Goal: Task Accomplishment & Management: Manage account settings

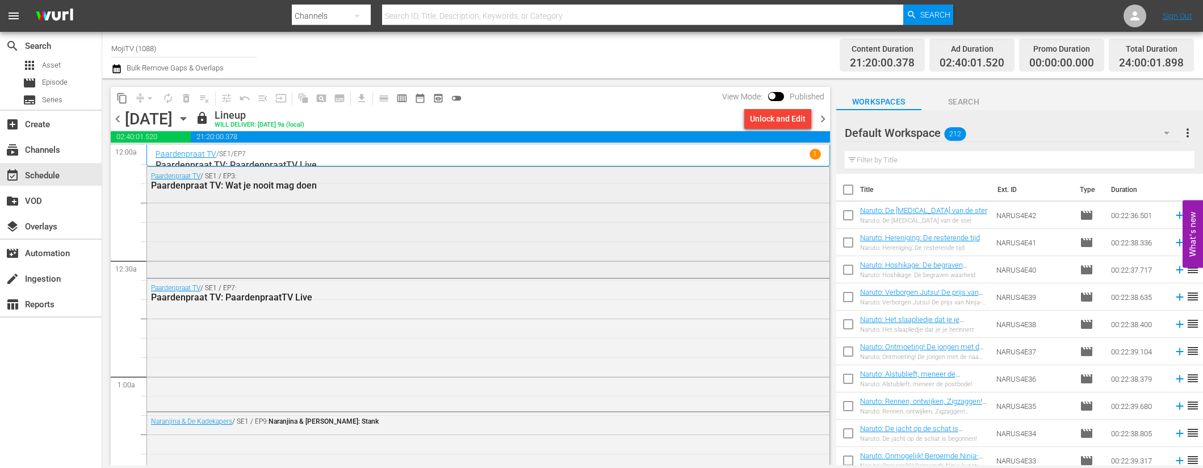
scroll to position [365, 0]
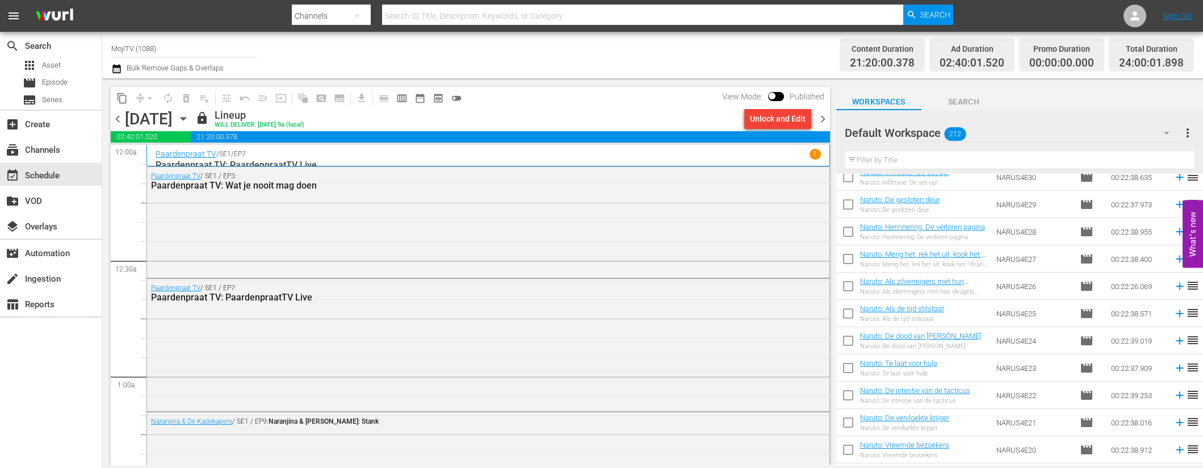
click at [824, 116] on span "chevron_right" at bounding box center [823, 119] width 14 height 14
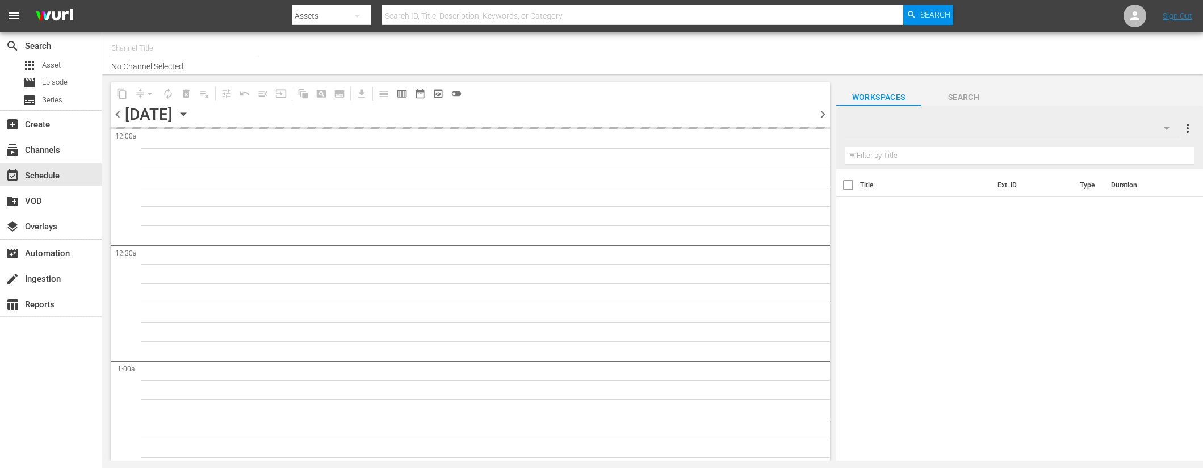
type input "MojiTV (1088)"
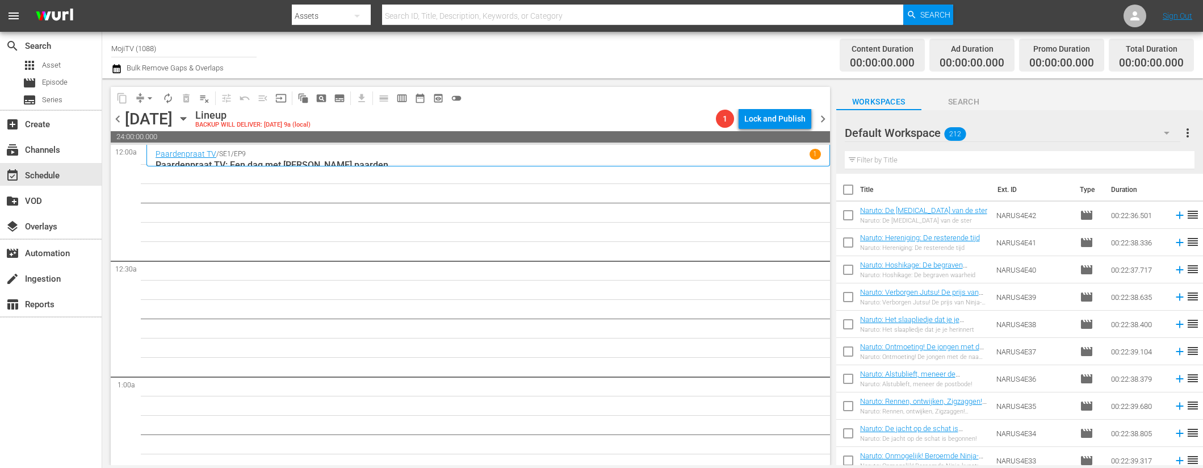
click at [190, 118] on icon "button" at bounding box center [183, 118] width 12 height 12
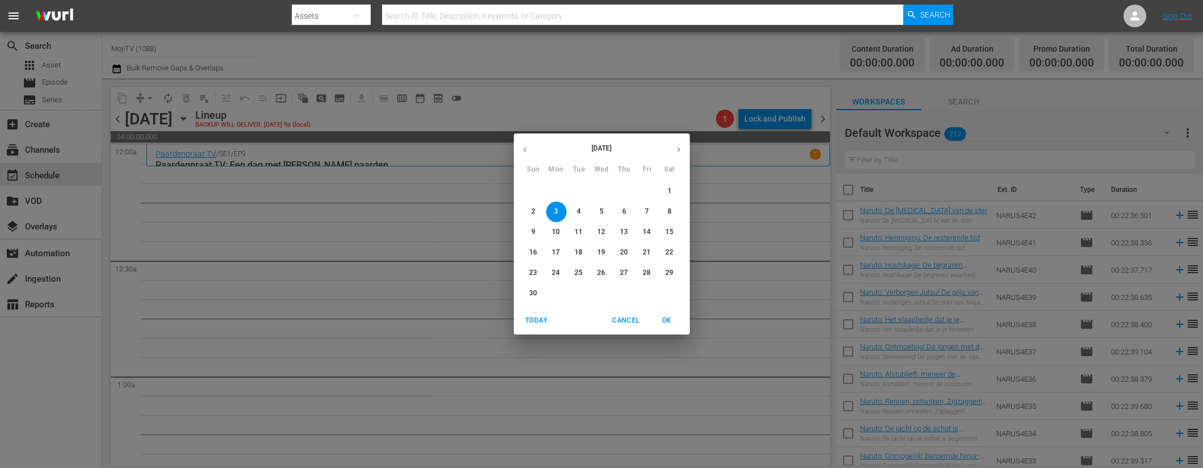
click at [529, 150] on button "button" at bounding box center [525, 150] width 22 height 22
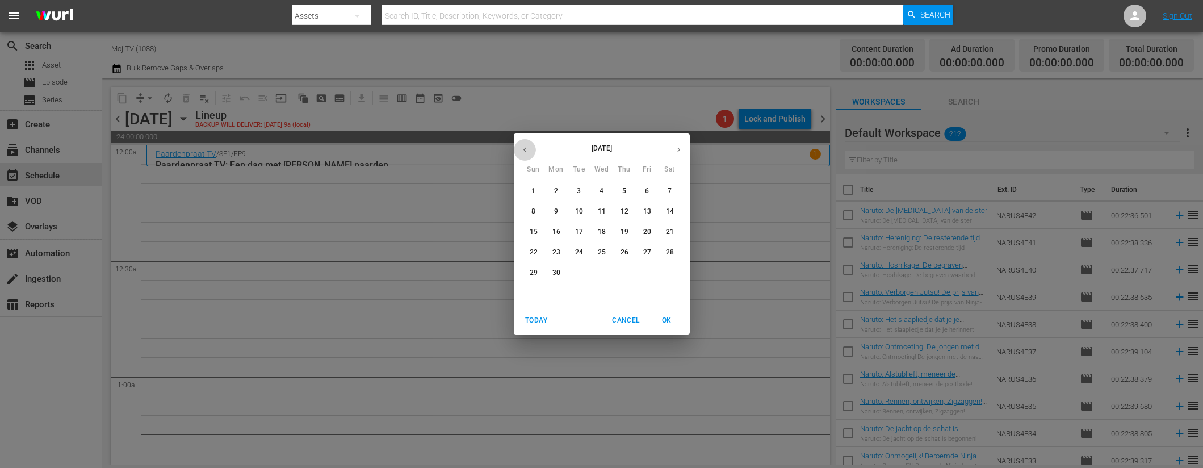
click at [529, 150] on button "button" at bounding box center [525, 150] width 22 height 22
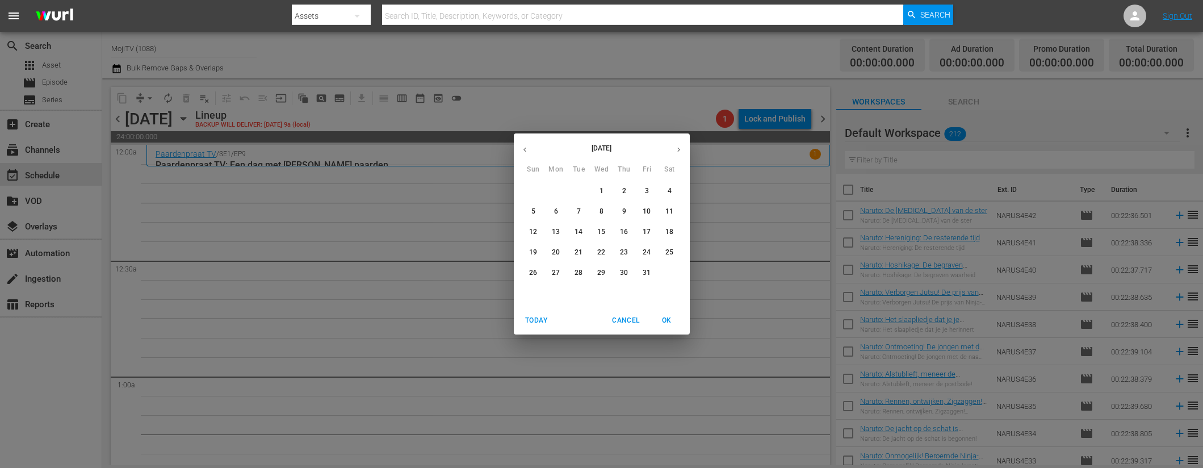
click at [529, 150] on button "button" at bounding box center [525, 150] width 22 height 22
click at [529, 150] on icon "button" at bounding box center [525, 149] width 9 height 9
click at [680, 152] on icon "button" at bounding box center [678, 149] width 9 height 9
drag, startPoint x: 535, startPoint y: 208, endPoint x: 378, endPoint y: 194, distance: 158.5
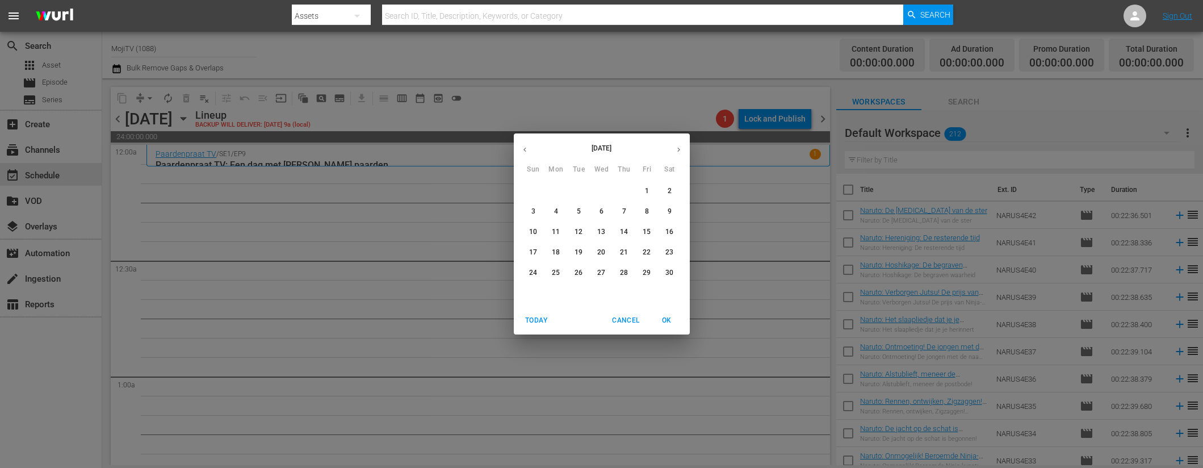
click at [535, 208] on span "3" at bounding box center [533, 212] width 20 height 10
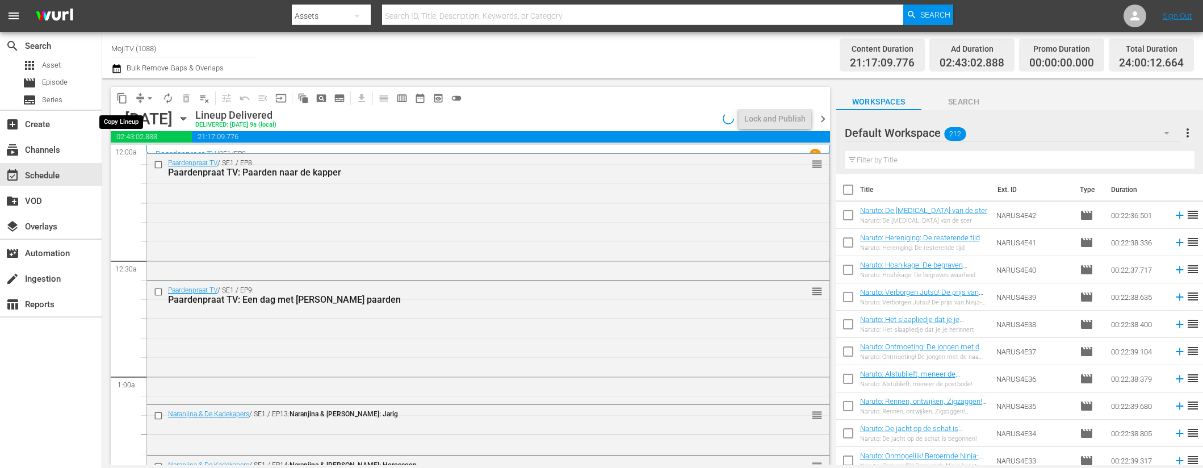
click at [123, 102] on span "content_copy" at bounding box center [121, 98] width 11 height 11
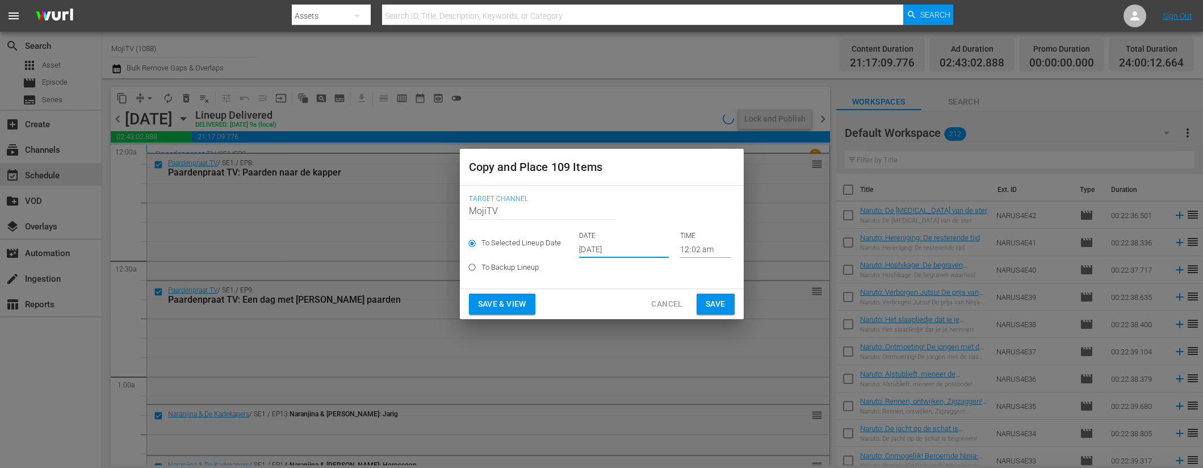
click at [639, 250] on input "Oct 8th 2025" at bounding box center [624, 249] width 90 height 17
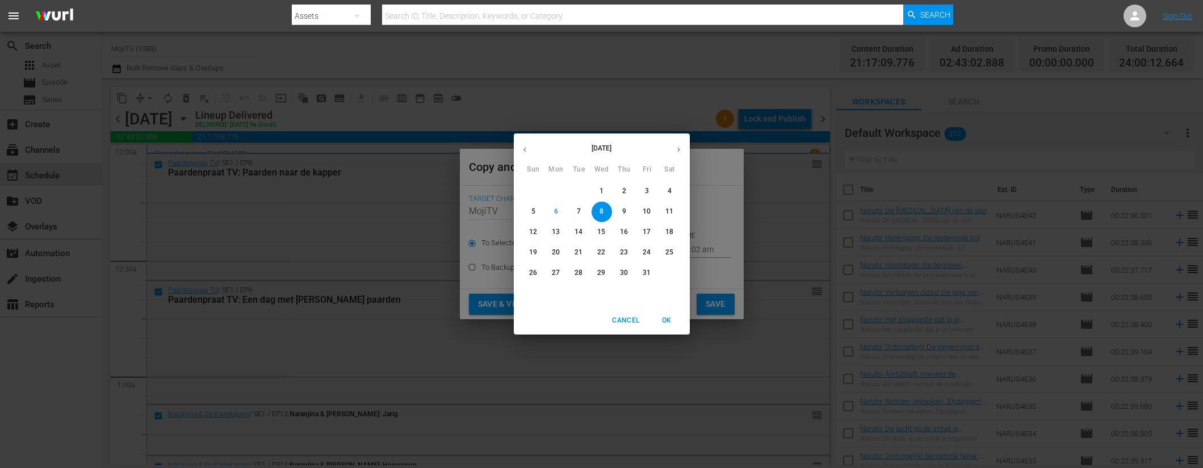
click at [680, 150] on icon "button" at bounding box center [678, 149] width 9 height 9
click at [560, 213] on span "3" at bounding box center [556, 212] width 20 height 10
type input "Nov 3rd 2025"
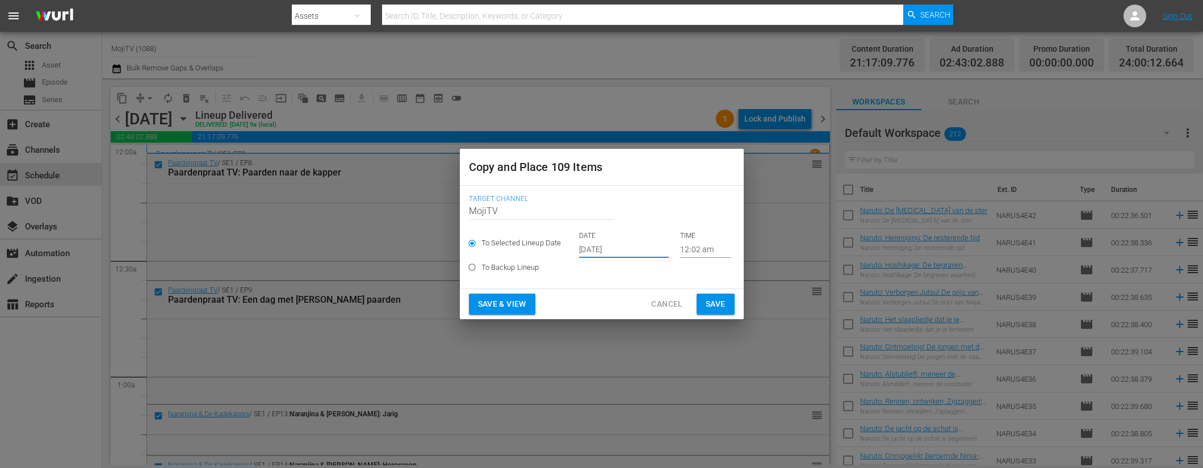
click at [514, 302] on span "Save & View" at bounding box center [502, 304] width 48 height 14
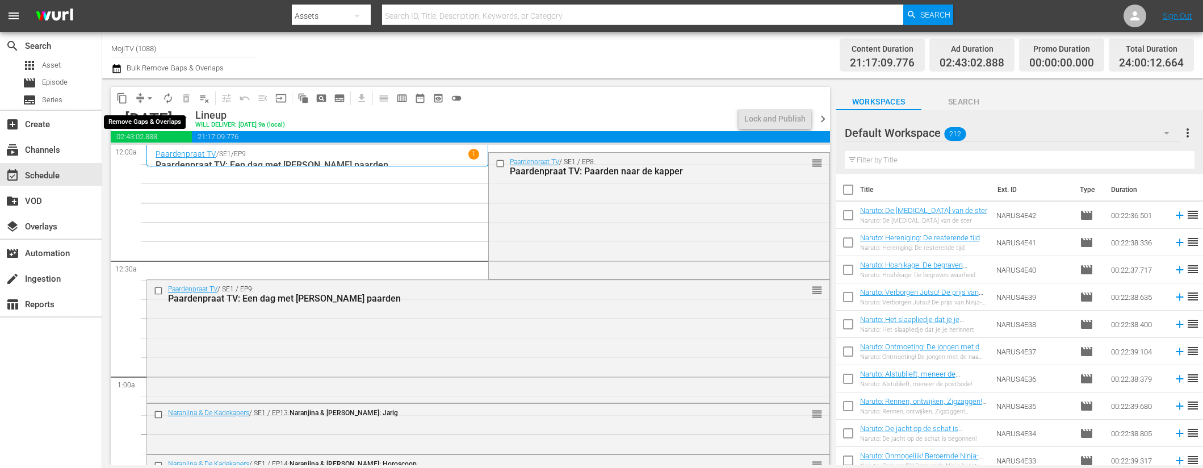
click at [145, 95] on span "arrow_drop_down" at bounding box center [149, 98] width 11 height 11
click at [177, 157] on li "Align to End of Previous Day" at bounding box center [150, 158] width 119 height 19
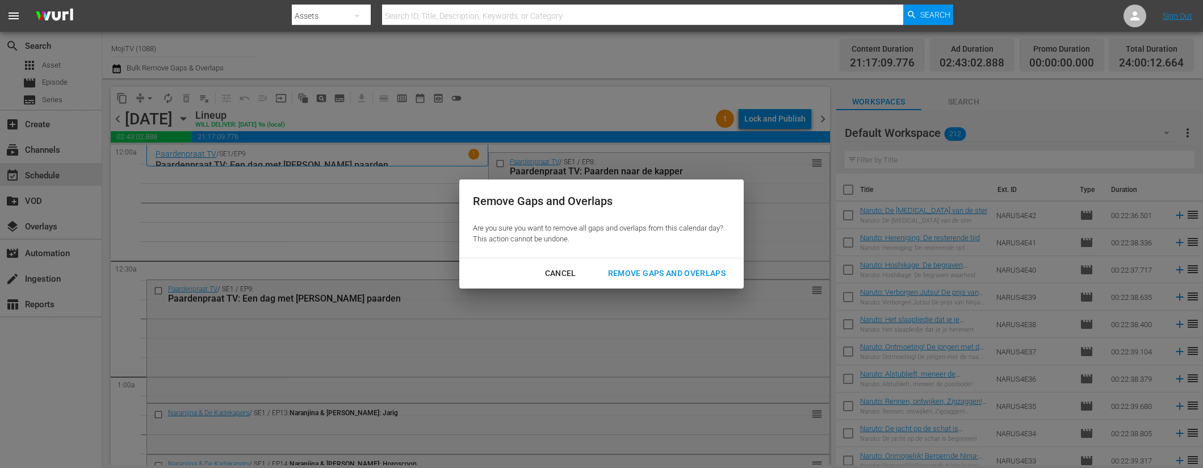
click at [638, 269] on div "Remove Gaps and Overlaps" at bounding box center [667, 273] width 136 height 14
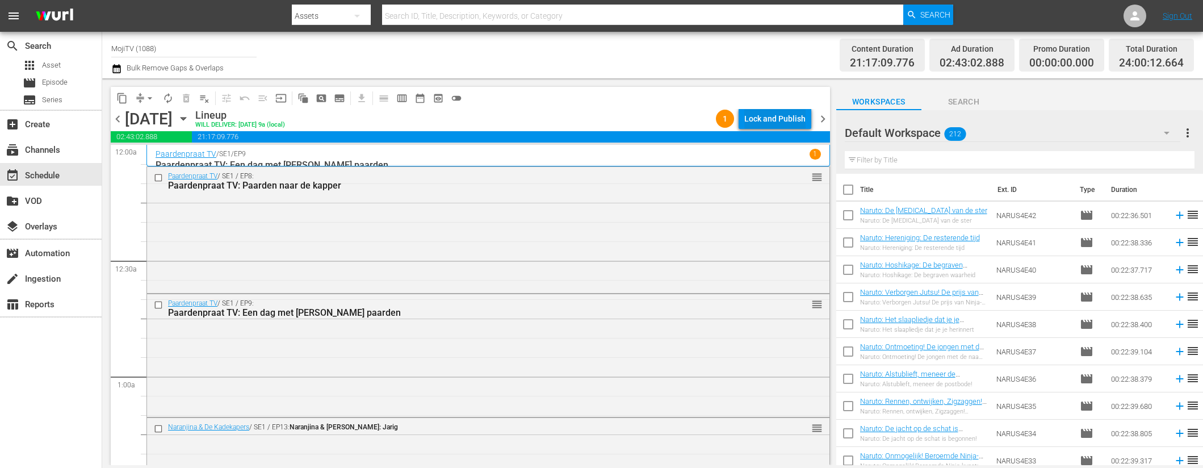
click at [784, 120] on div "Lock and Publish" at bounding box center [774, 118] width 61 height 20
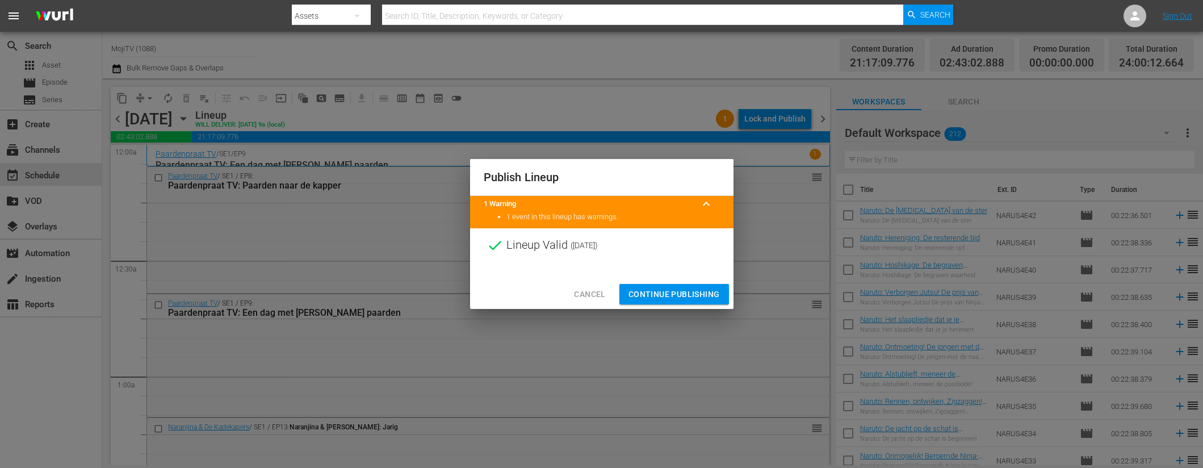
click at [672, 293] on span "Continue Publishing" at bounding box center [673, 294] width 91 height 14
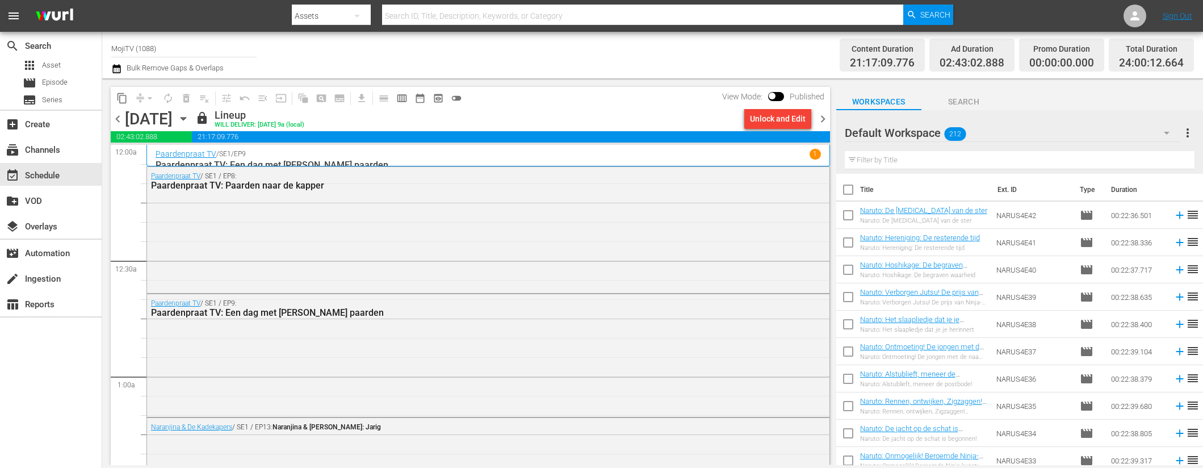
click at [823, 122] on span "chevron_right" at bounding box center [823, 119] width 14 height 14
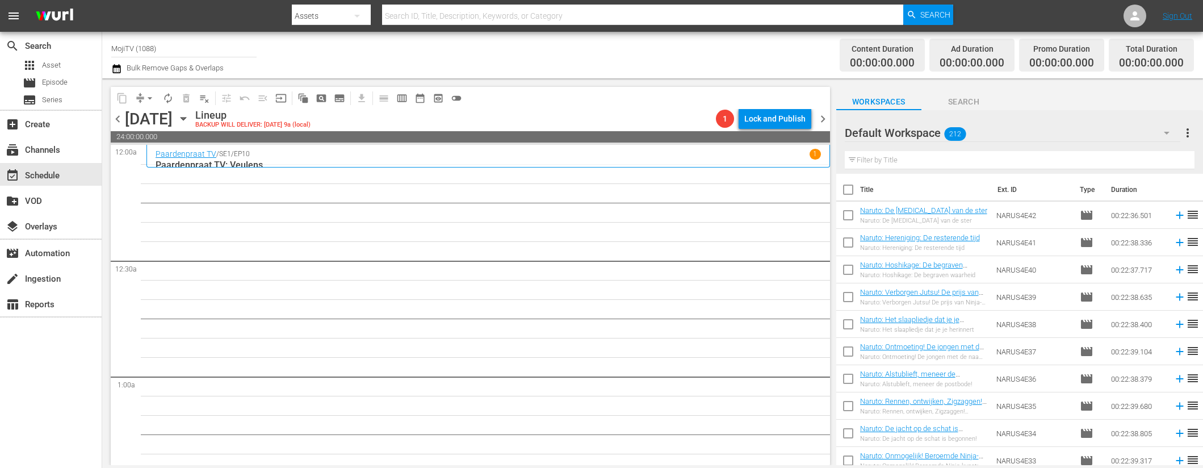
click at [190, 116] on icon "button" at bounding box center [183, 118] width 12 height 12
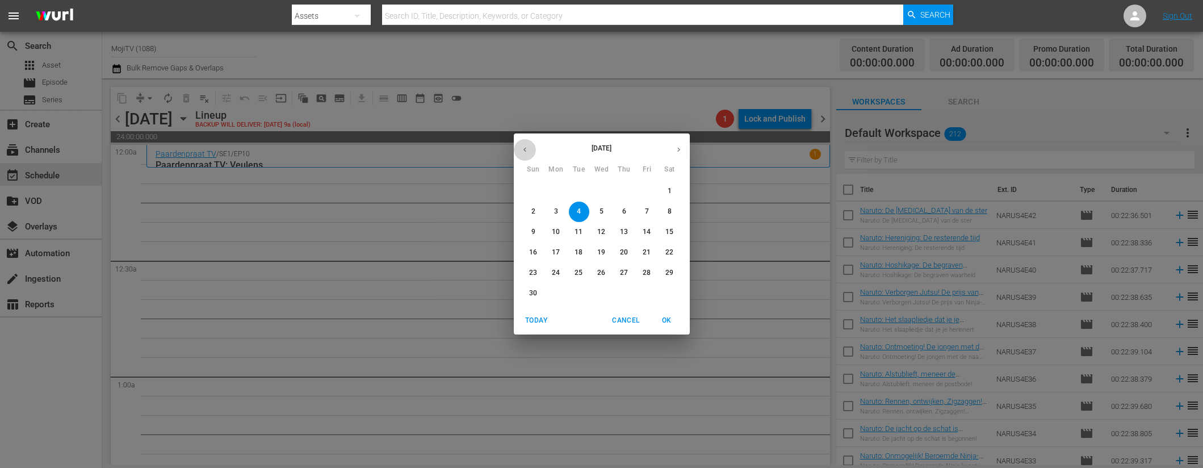
click at [529, 150] on button "button" at bounding box center [525, 150] width 22 height 22
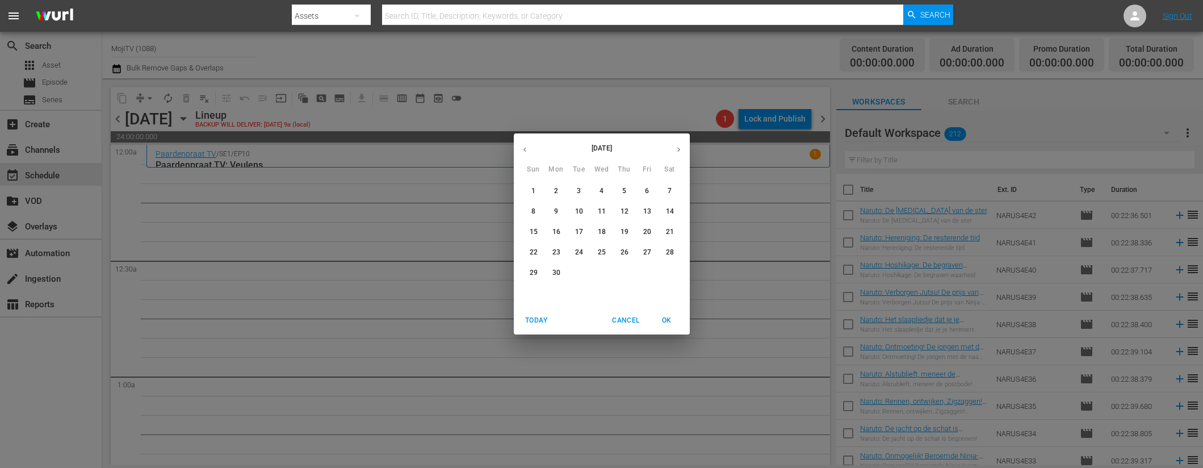
click at [530, 150] on button "button" at bounding box center [525, 150] width 22 height 22
click at [530, 148] on button "button" at bounding box center [525, 150] width 22 height 22
click at [529, 148] on button "button" at bounding box center [525, 150] width 22 height 22
click at [529, 148] on icon "button" at bounding box center [525, 149] width 9 height 9
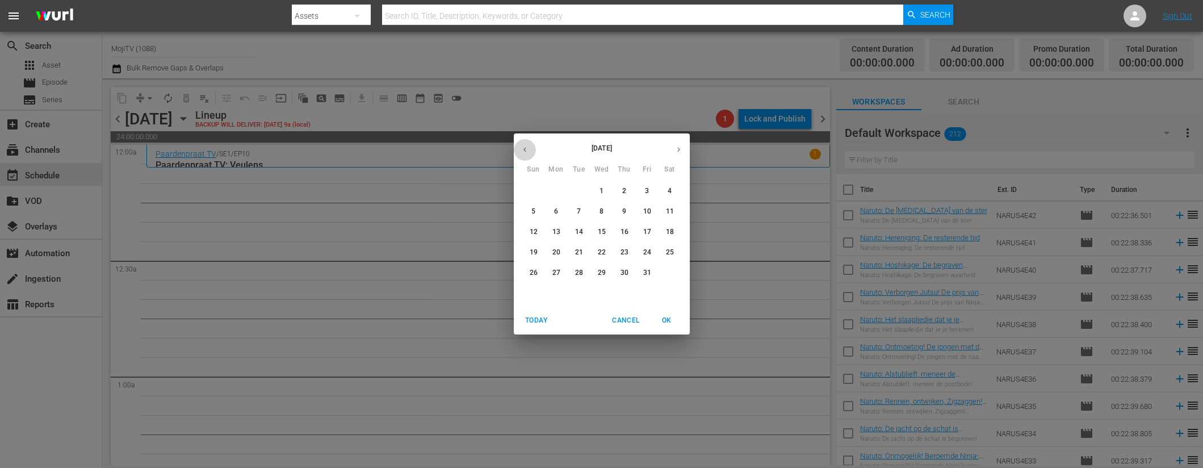
click at [529, 148] on icon "button" at bounding box center [525, 149] width 9 height 9
click at [674, 147] on icon "button" at bounding box center [678, 149] width 9 height 9
click at [555, 207] on p "4" at bounding box center [556, 212] width 4 height 10
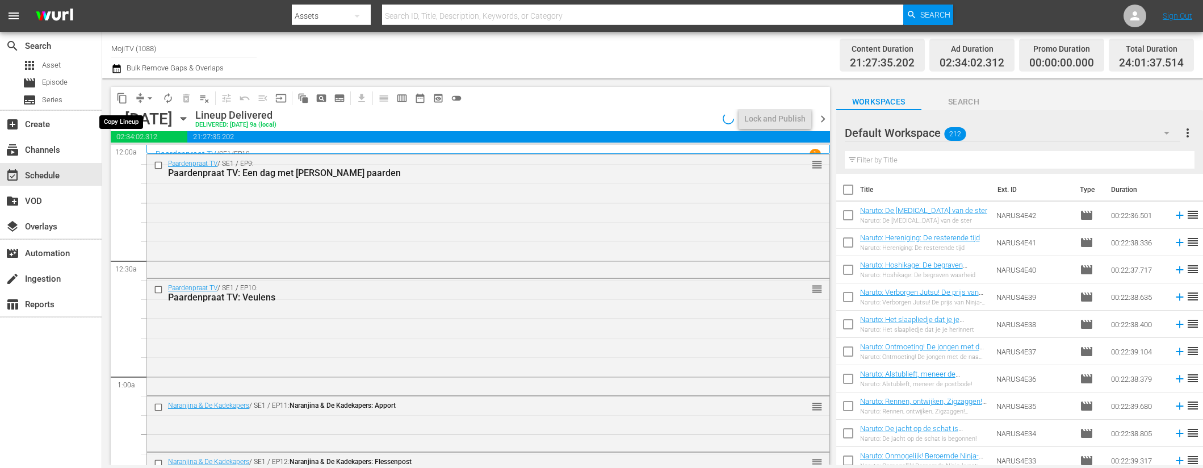
click at [123, 99] on span "content_copy" at bounding box center [121, 98] width 11 height 11
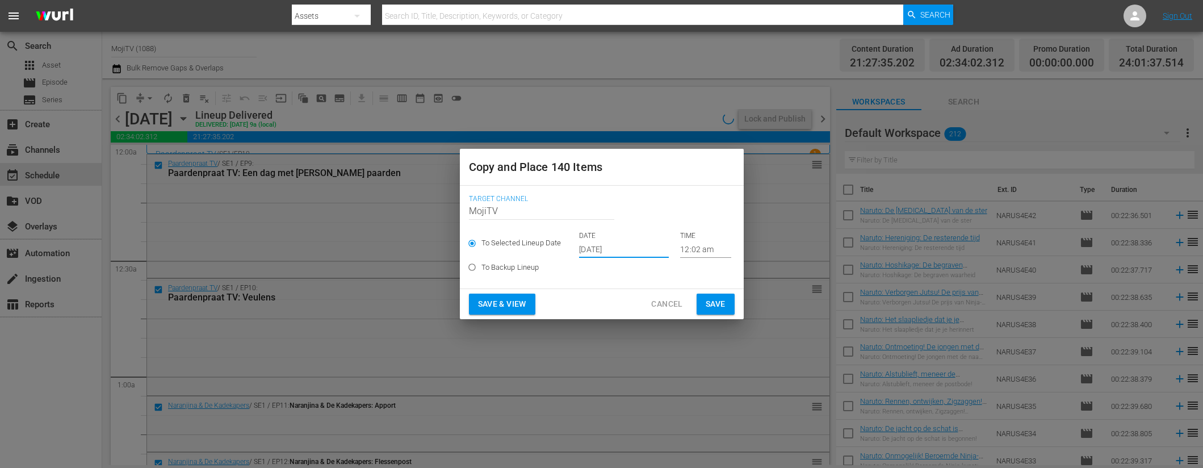
click at [634, 248] on input "Oct 8th 2025" at bounding box center [624, 249] width 90 height 17
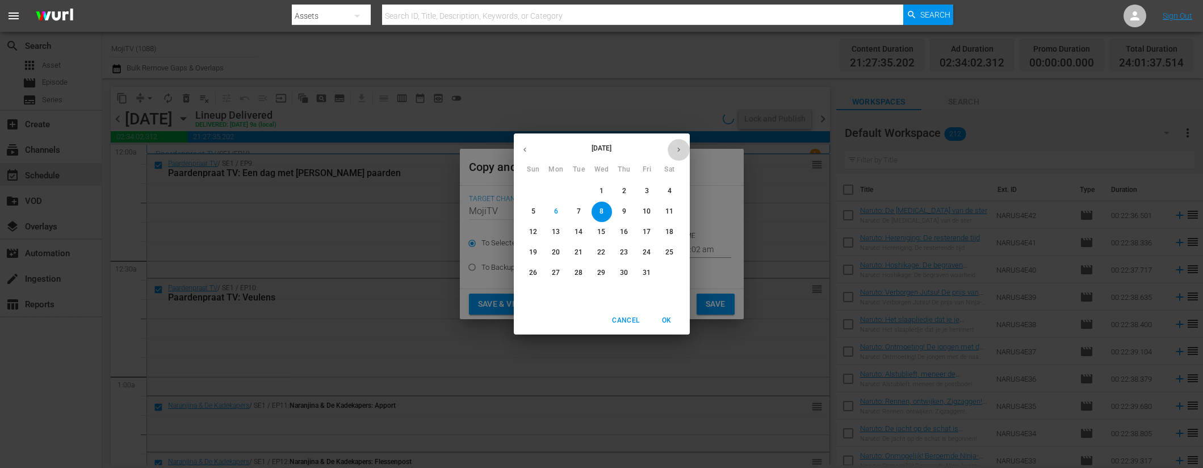
click at [685, 146] on button "button" at bounding box center [679, 150] width 22 height 22
click at [581, 210] on span "4" at bounding box center [579, 212] width 20 height 10
type input "Nov 4th 2025"
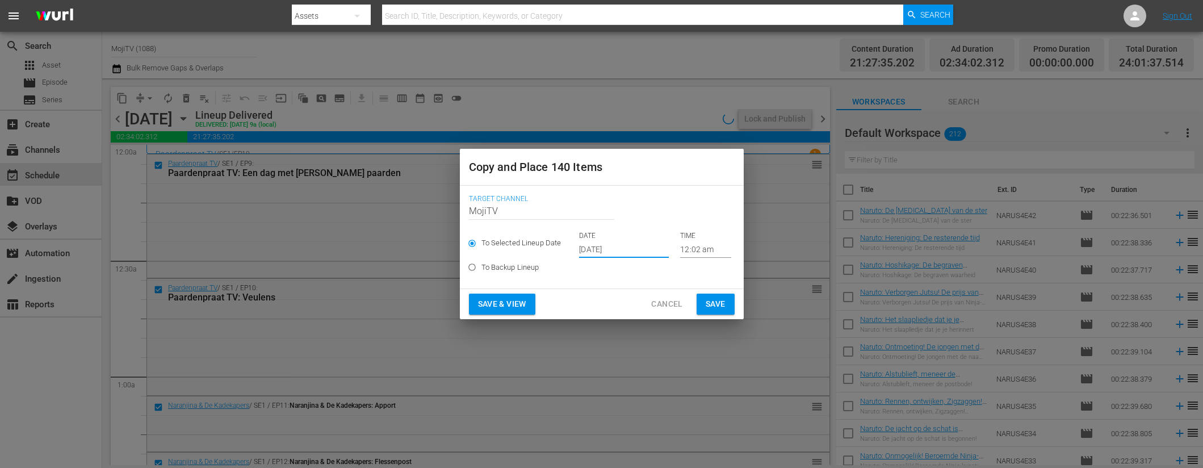
click at [517, 304] on span "Save & View" at bounding box center [502, 304] width 48 height 14
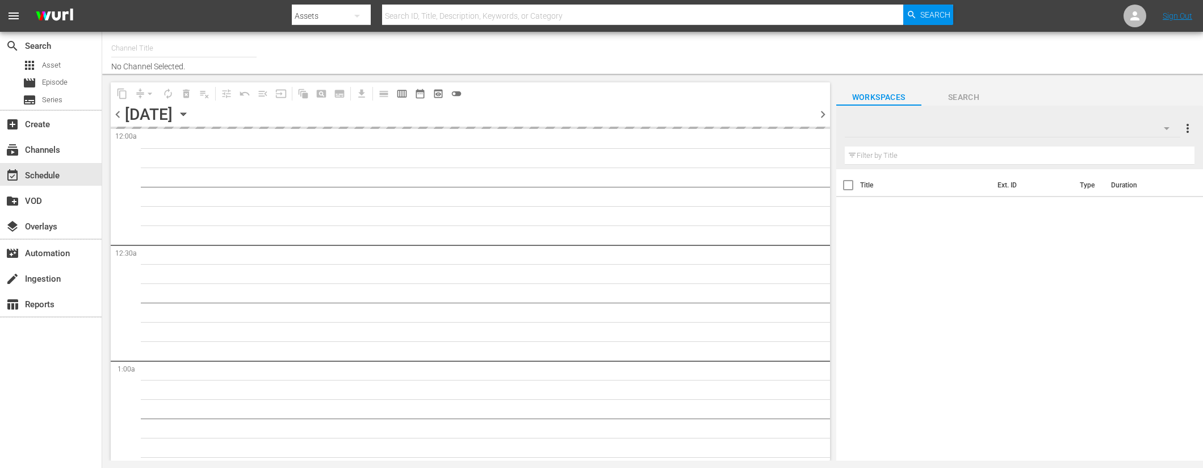
type input "MojiTV (1088)"
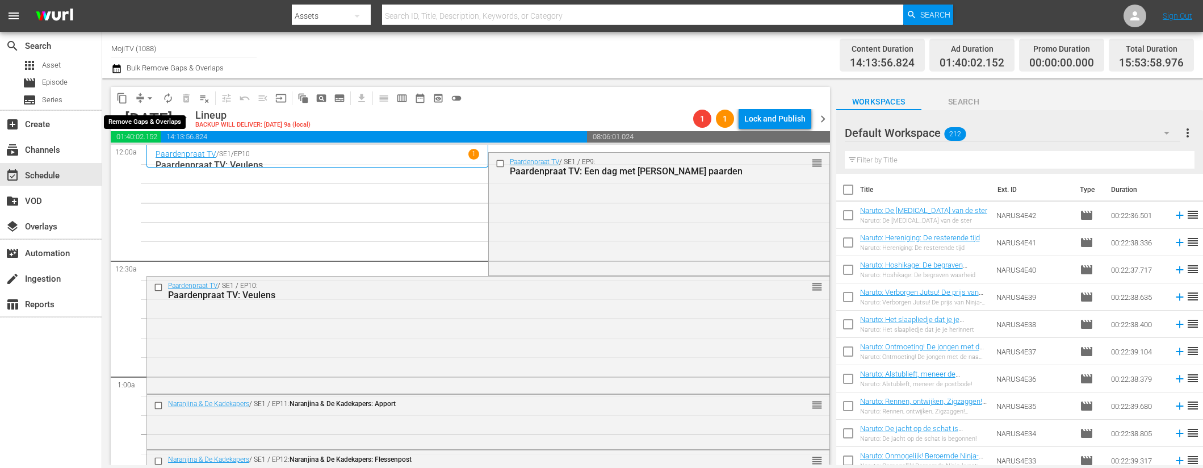
click at [145, 98] on span "arrow_drop_down" at bounding box center [149, 98] width 11 height 11
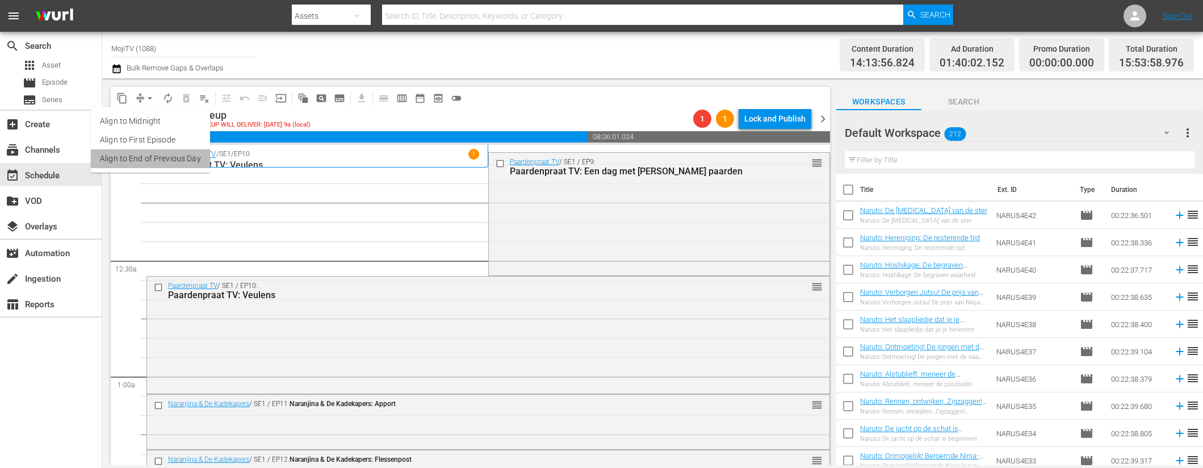
click at [158, 159] on li "Align to End of Previous Day" at bounding box center [150, 158] width 119 height 19
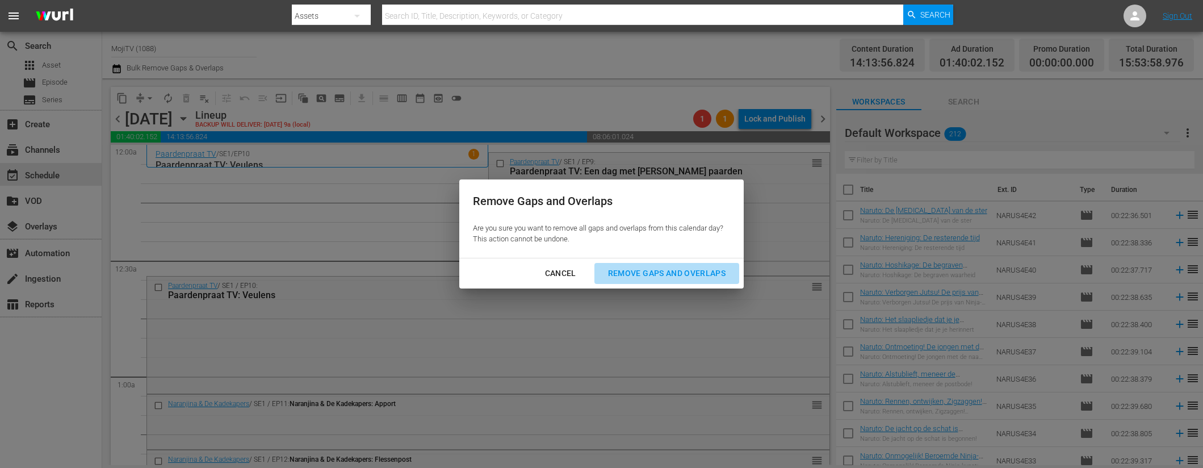
click at [660, 278] on div "Remove Gaps and Overlaps" at bounding box center [667, 273] width 136 height 14
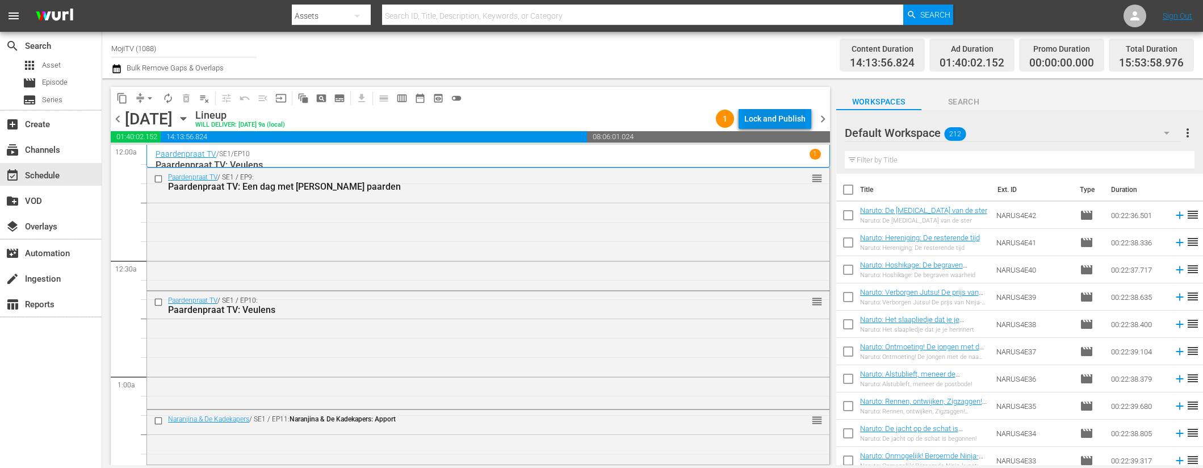
click at [766, 121] on div "Lock and Publish" at bounding box center [774, 118] width 61 height 20
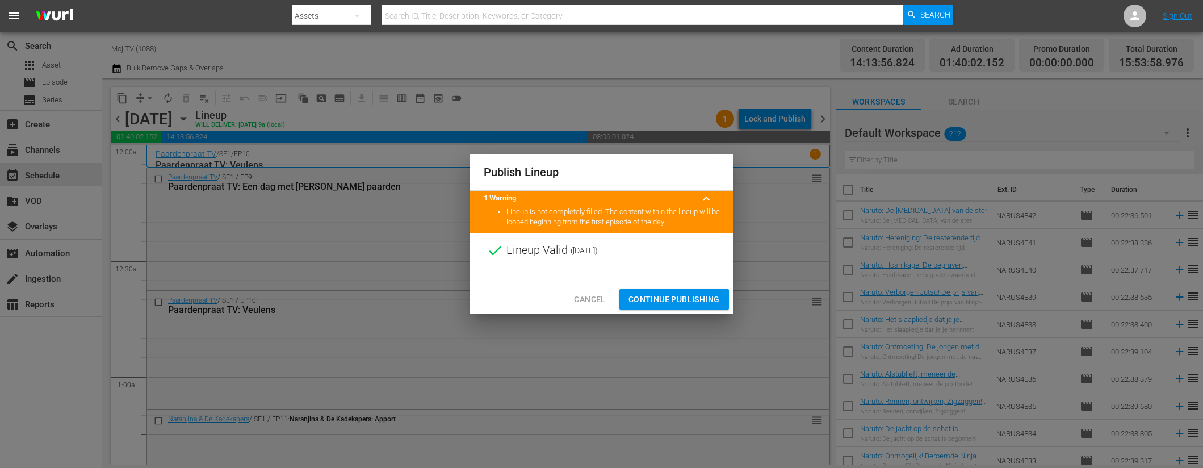
click at [659, 297] on span "Continue Publishing" at bounding box center [673, 299] width 91 height 14
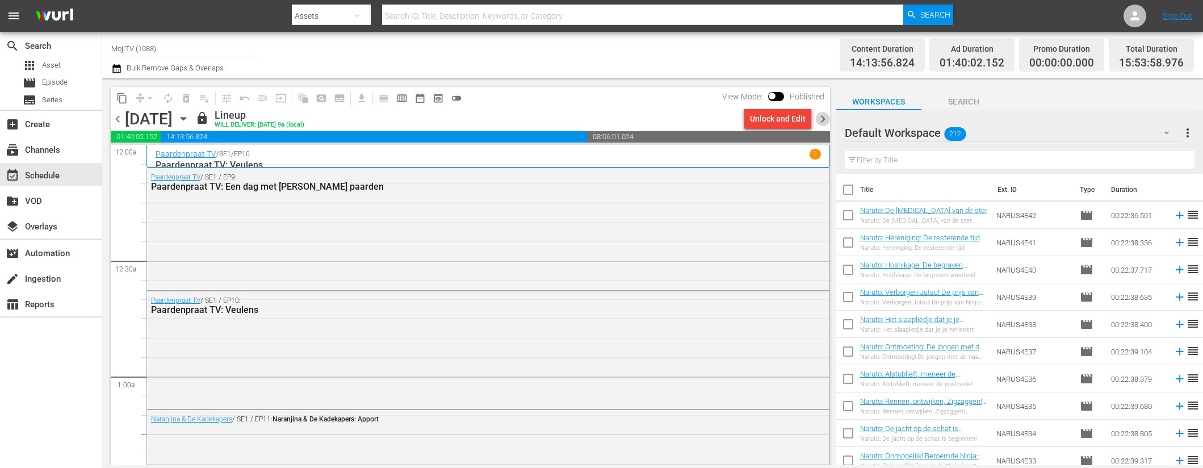
click at [827, 118] on span "chevron_right" at bounding box center [823, 119] width 14 height 14
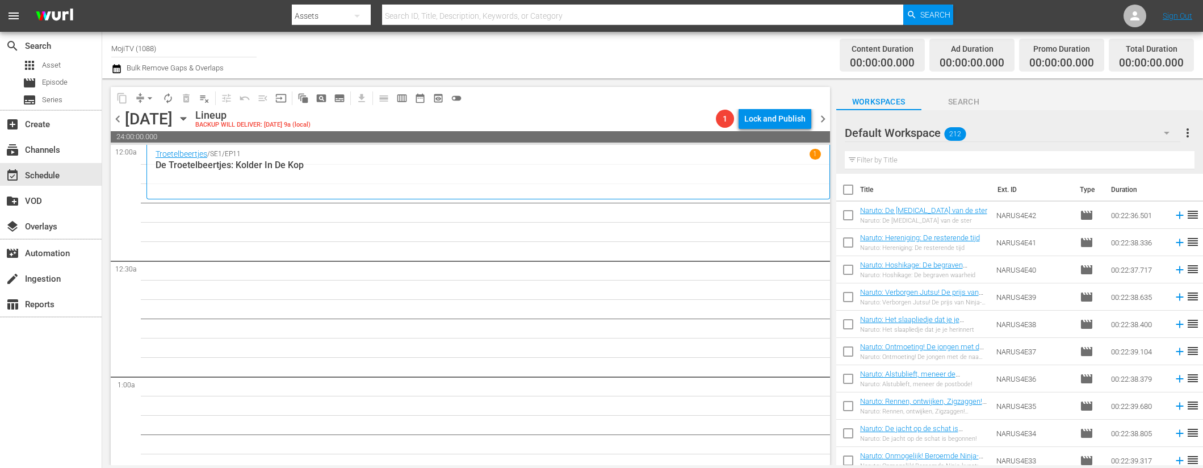
click at [190, 119] on icon "button" at bounding box center [183, 118] width 12 height 12
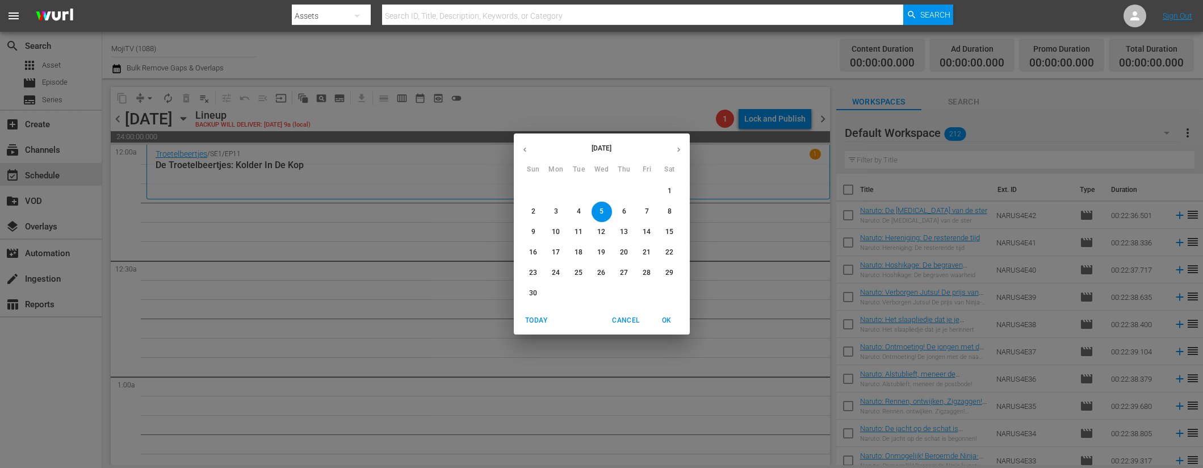
click at [527, 148] on icon "button" at bounding box center [525, 149] width 9 height 9
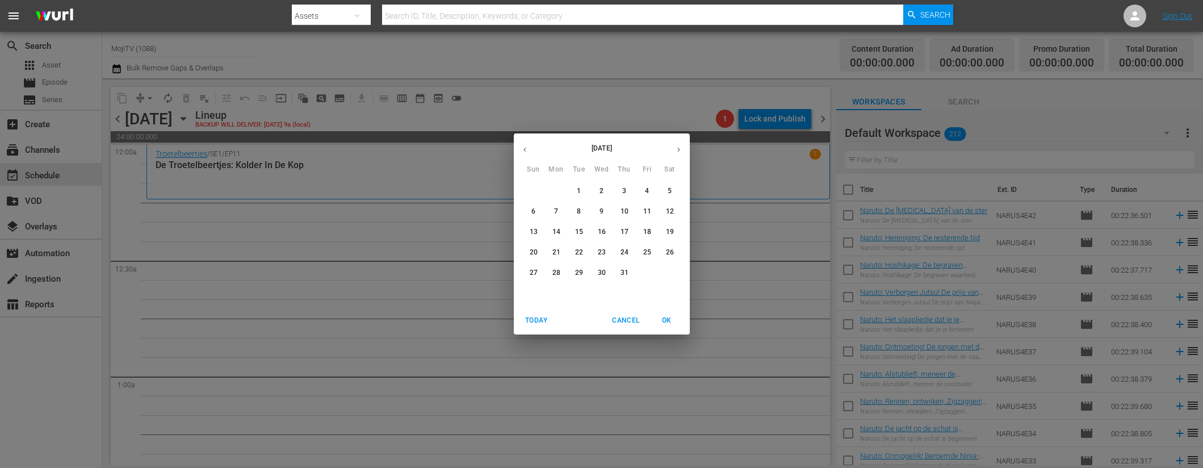
click at [527, 148] on icon "button" at bounding box center [525, 149] width 9 height 9
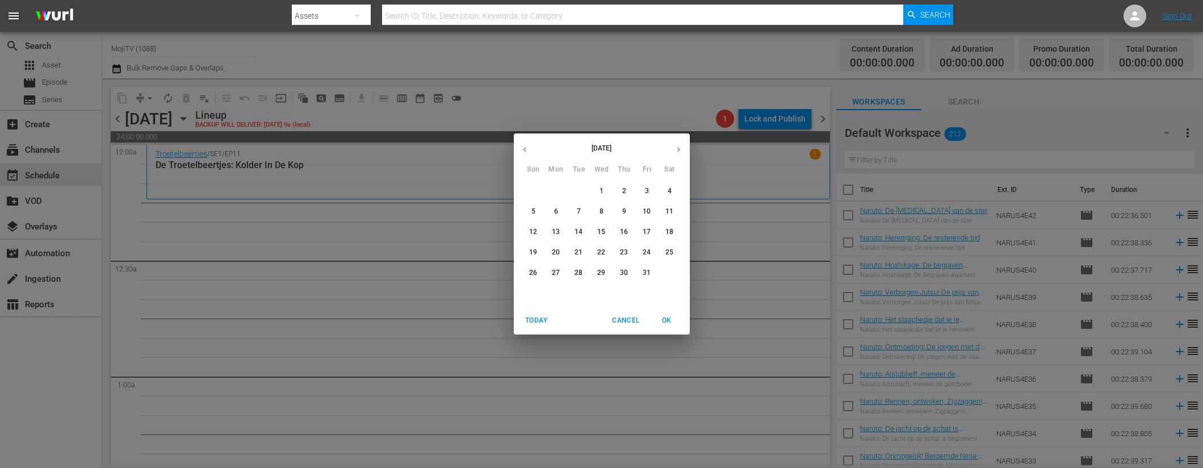
click at [527, 148] on icon "button" at bounding box center [525, 149] width 9 height 9
click at [577, 211] on p "5" at bounding box center [579, 212] width 4 height 10
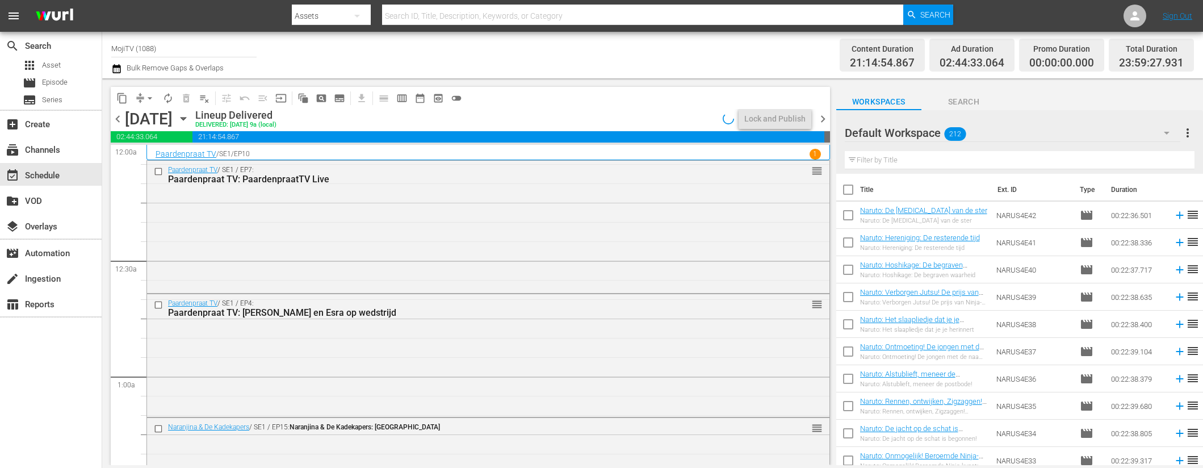
click at [123, 95] on span "content_copy" at bounding box center [121, 98] width 11 height 11
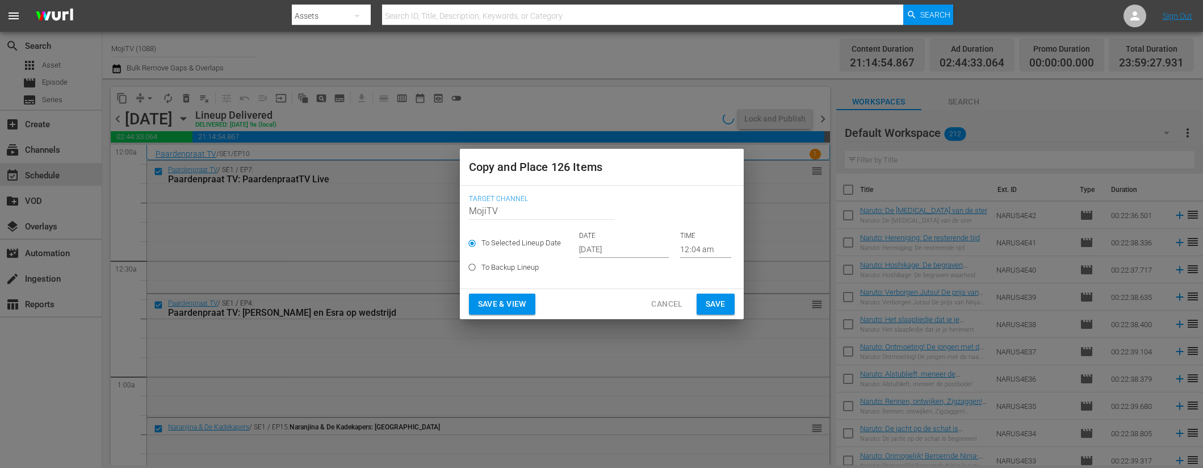
click at [630, 252] on input "Oct 8th 2025" at bounding box center [624, 249] width 90 height 17
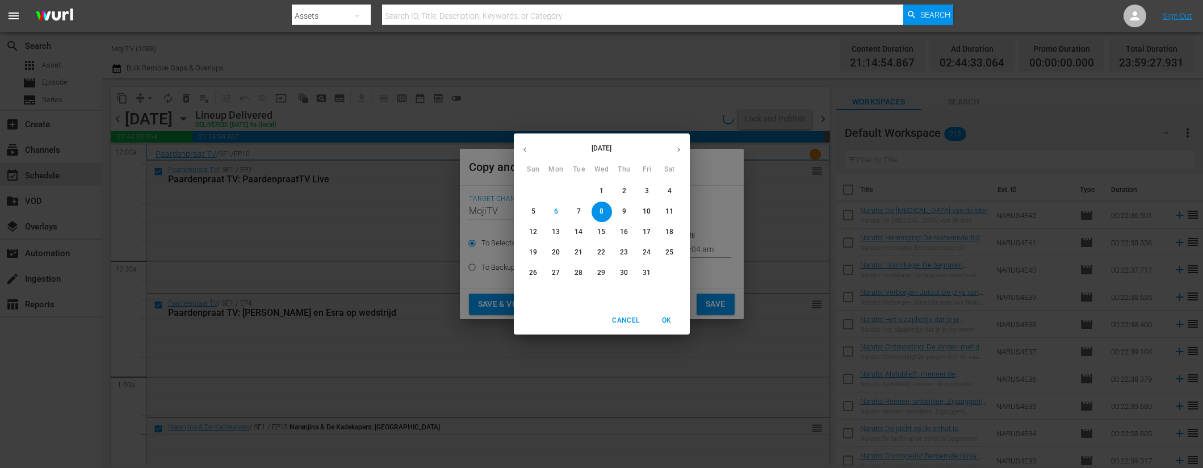
click at [683, 152] on button "button" at bounding box center [679, 150] width 22 height 22
click at [606, 209] on span "5" at bounding box center [602, 212] width 20 height 10
type input "Nov 5th 2025"
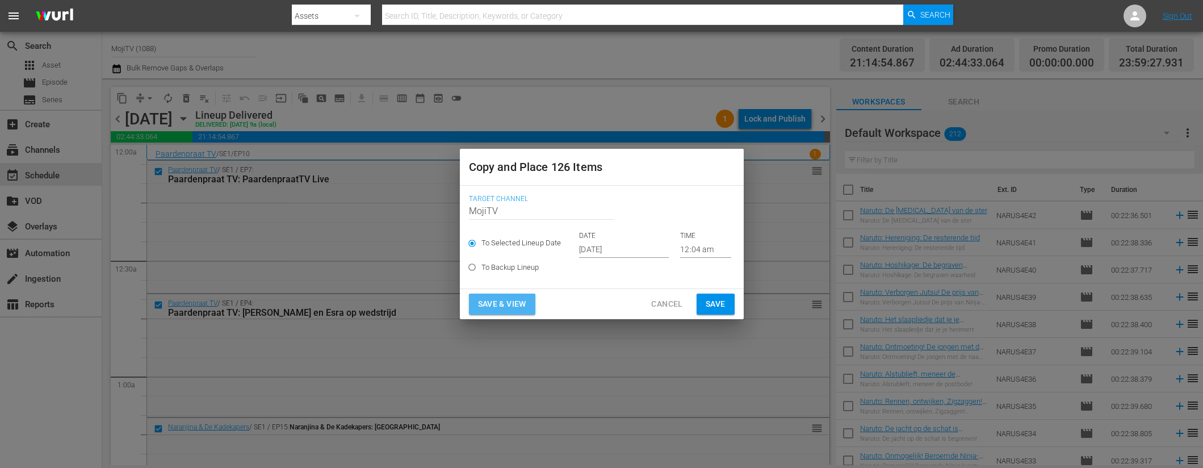
click at [518, 294] on button "Save & View" at bounding box center [502, 303] width 66 height 21
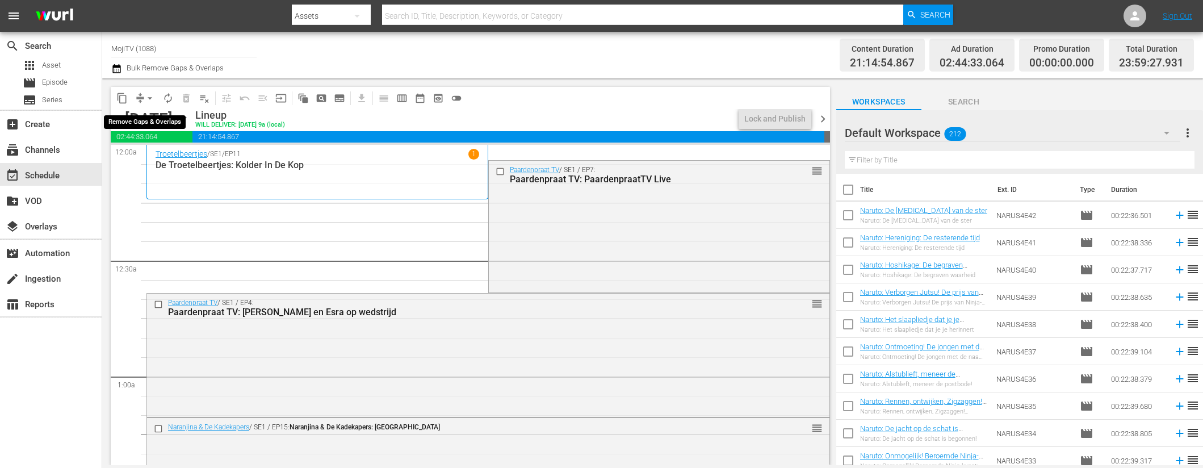
click at [145, 98] on span "arrow_drop_down" at bounding box center [149, 98] width 11 height 11
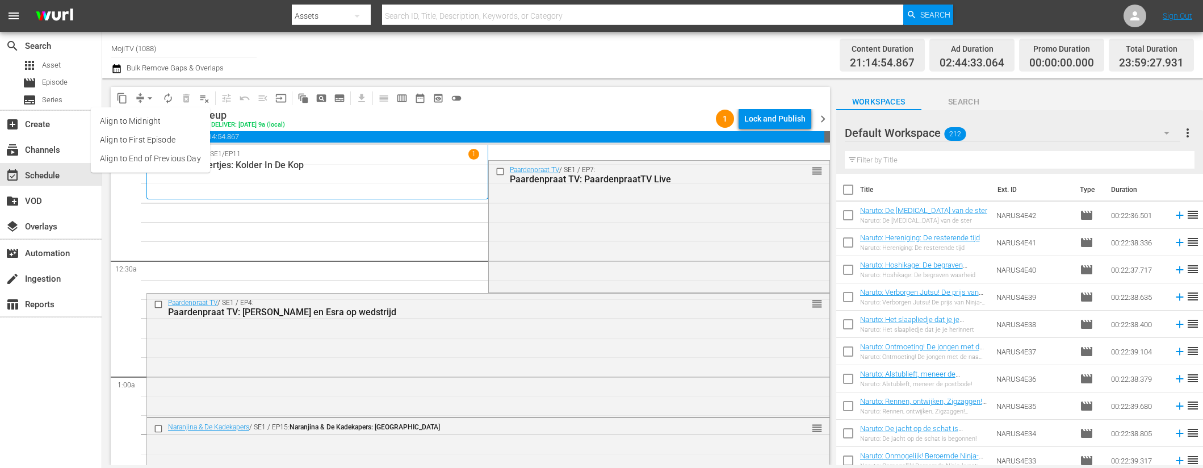
click at [169, 160] on li "Align to End of Previous Day" at bounding box center [150, 158] width 119 height 19
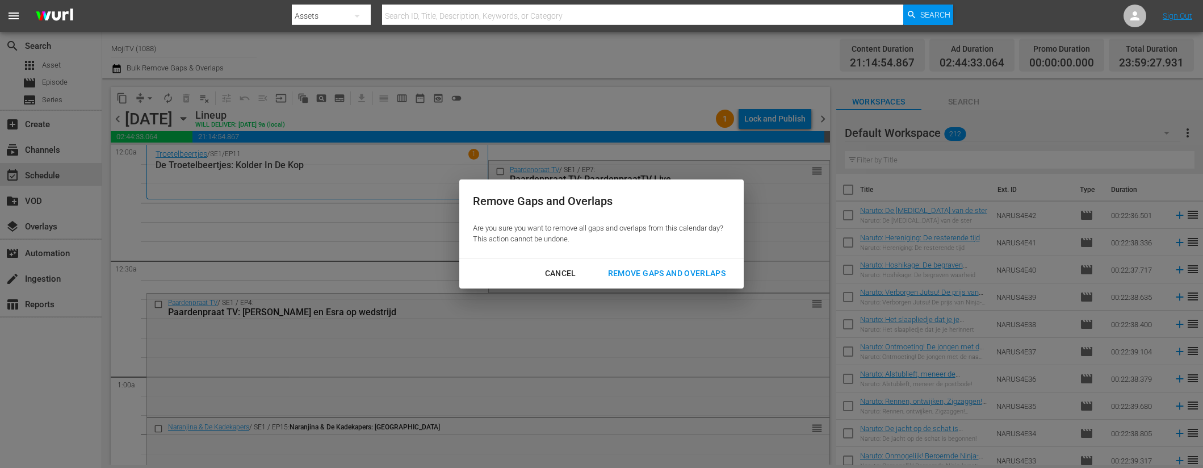
click at [626, 278] on div "Remove Gaps and Overlaps" at bounding box center [667, 273] width 136 height 14
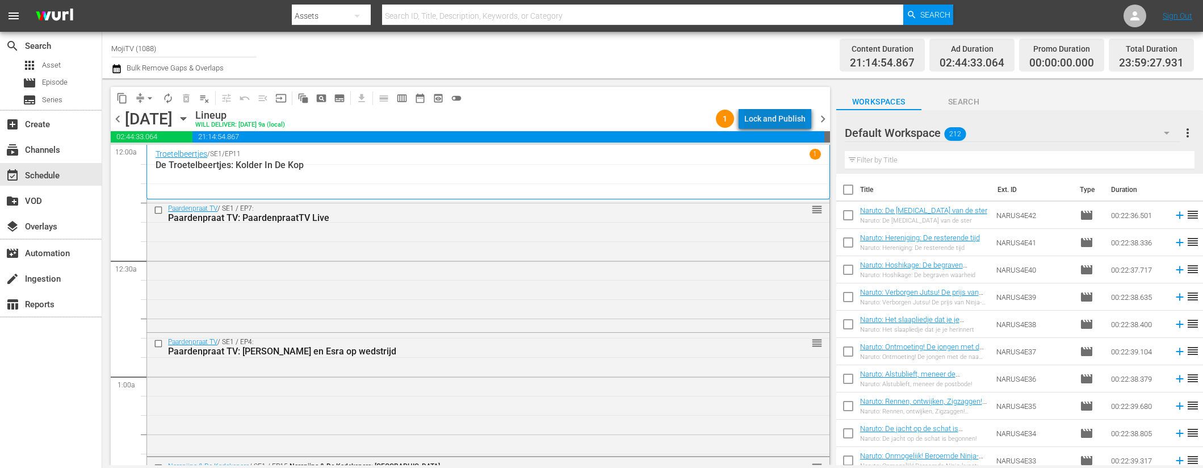
click at [799, 120] on div "Lock and Publish" at bounding box center [774, 118] width 61 height 20
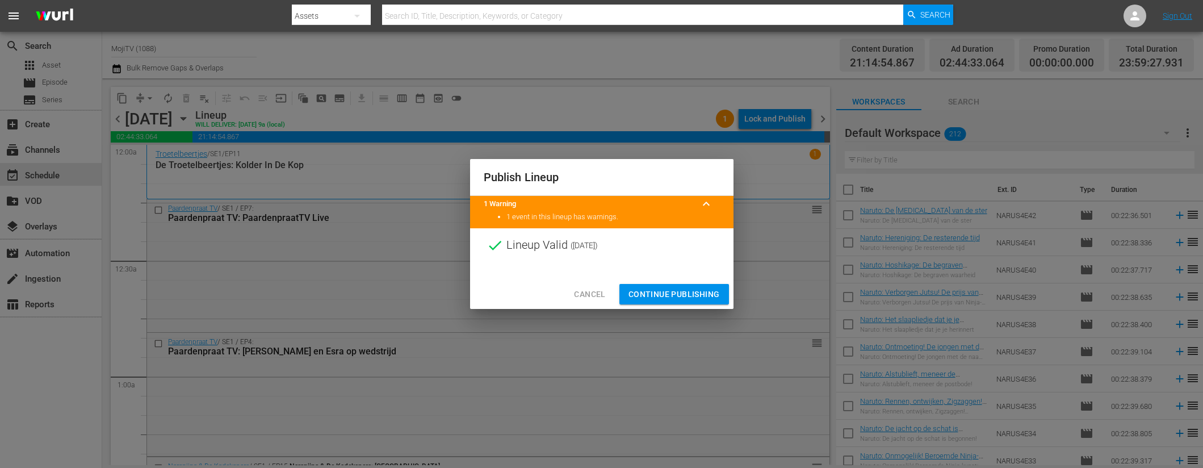
click at [652, 293] on span "Continue Publishing" at bounding box center [673, 294] width 91 height 14
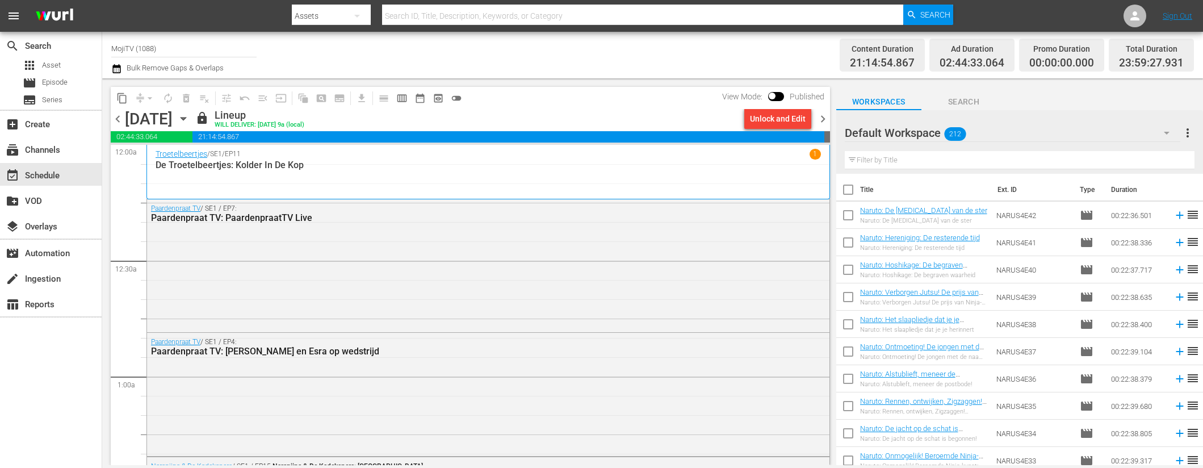
click at [825, 120] on span "chevron_right" at bounding box center [823, 119] width 14 height 14
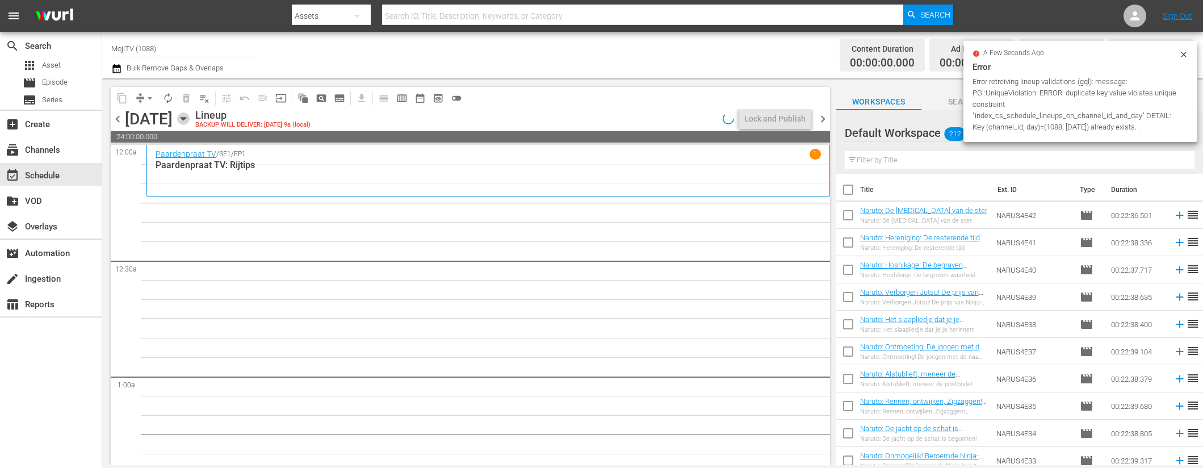
click at [186, 118] on icon "button" at bounding box center [183, 119] width 5 height 3
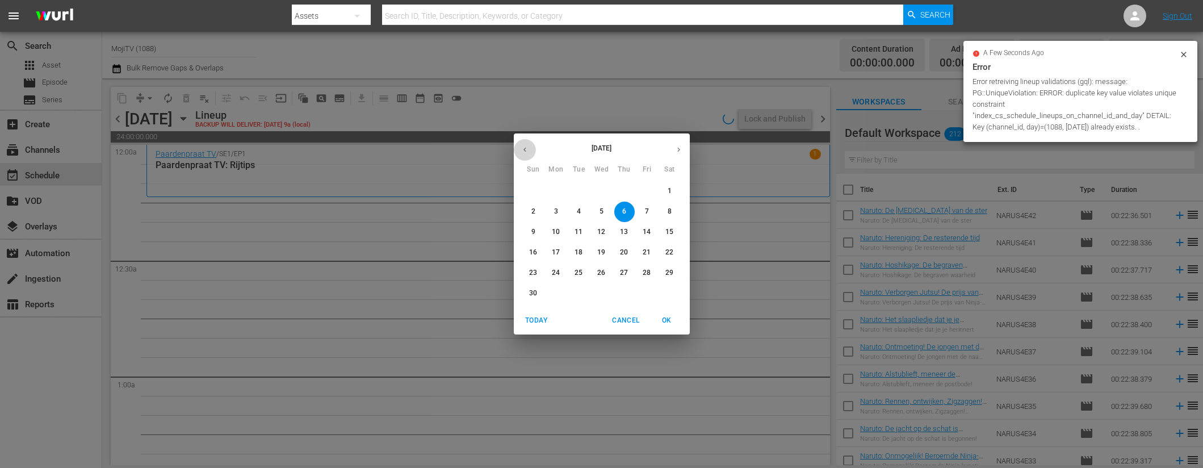
click at [529, 150] on icon "button" at bounding box center [525, 149] width 9 height 9
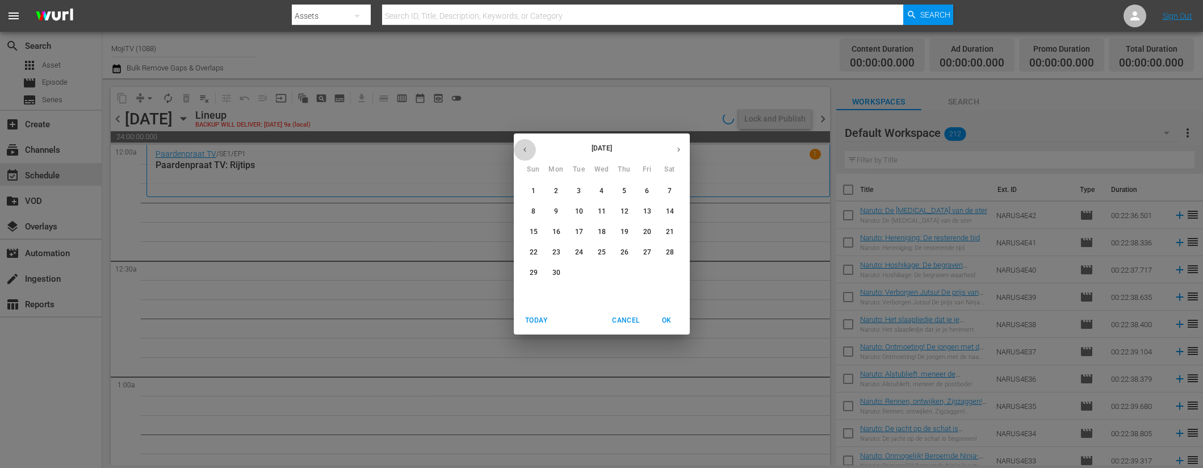
click at [529, 150] on icon "button" at bounding box center [525, 149] width 9 height 9
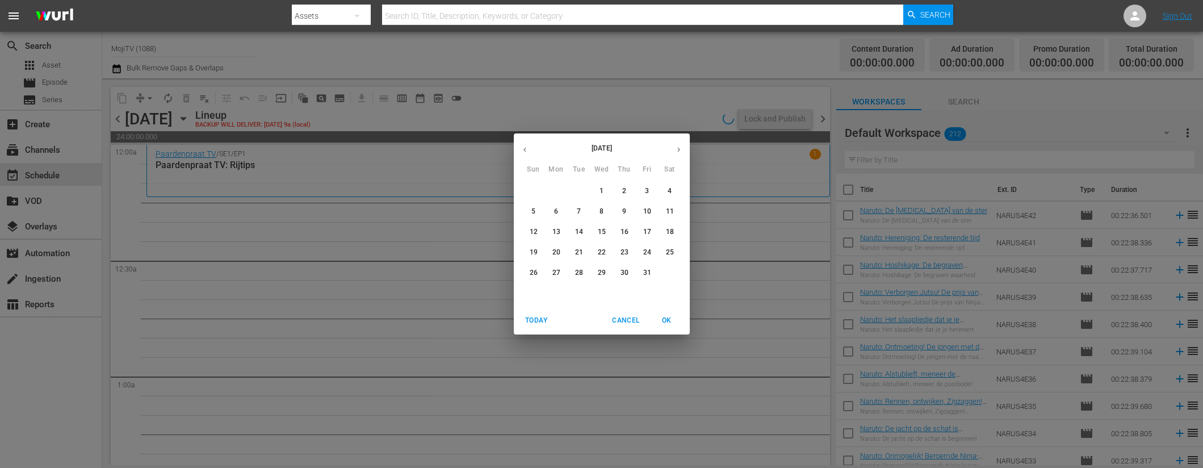
click at [529, 150] on icon "button" at bounding box center [525, 149] width 9 height 9
click at [604, 208] on span "6" at bounding box center [602, 212] width 20 height 10
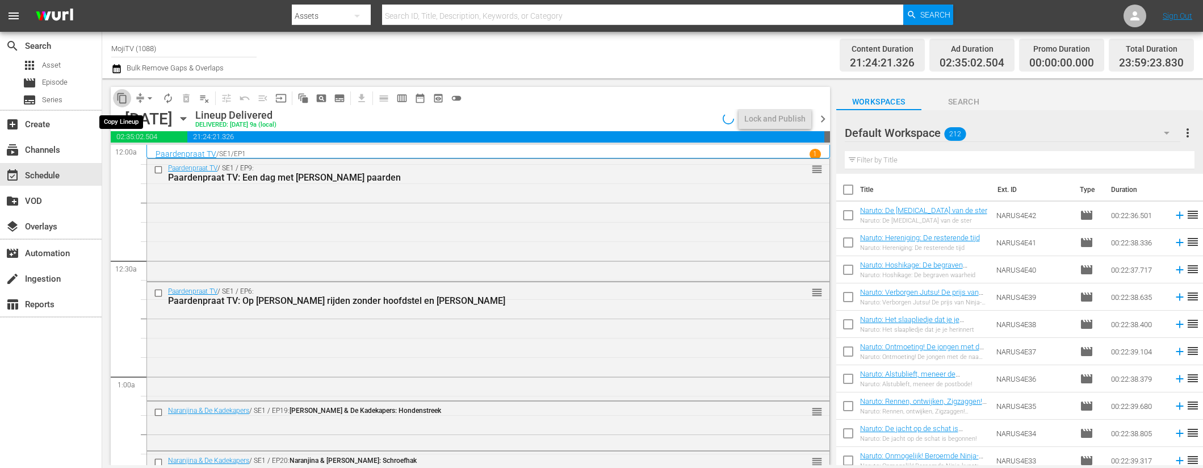
click at [121, 98] on span "content_copy" at bounding box center [121, 98] width 11 height 11
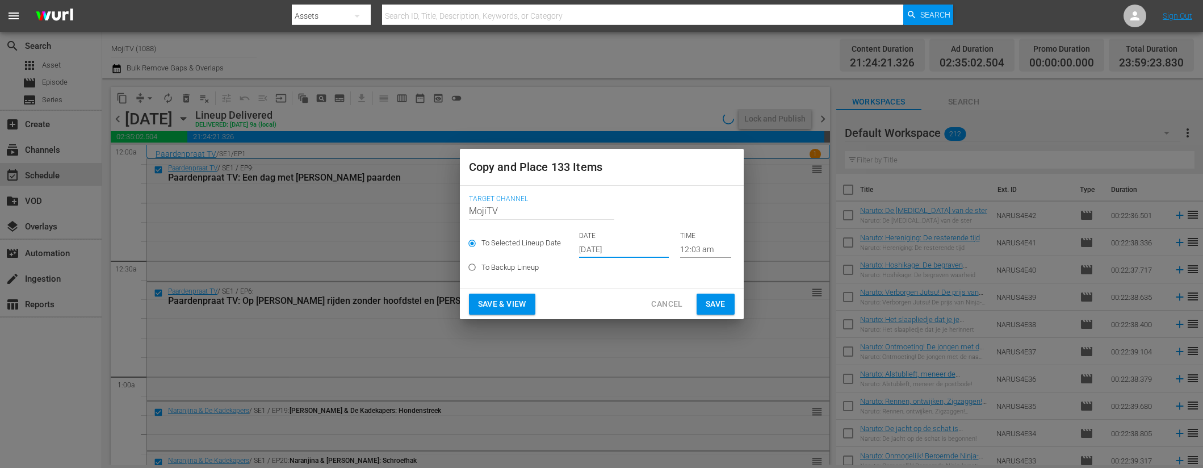
click at [628, 249] on input "Oct 8th 2025" at bounding box center [624, 249] width 90 height 17
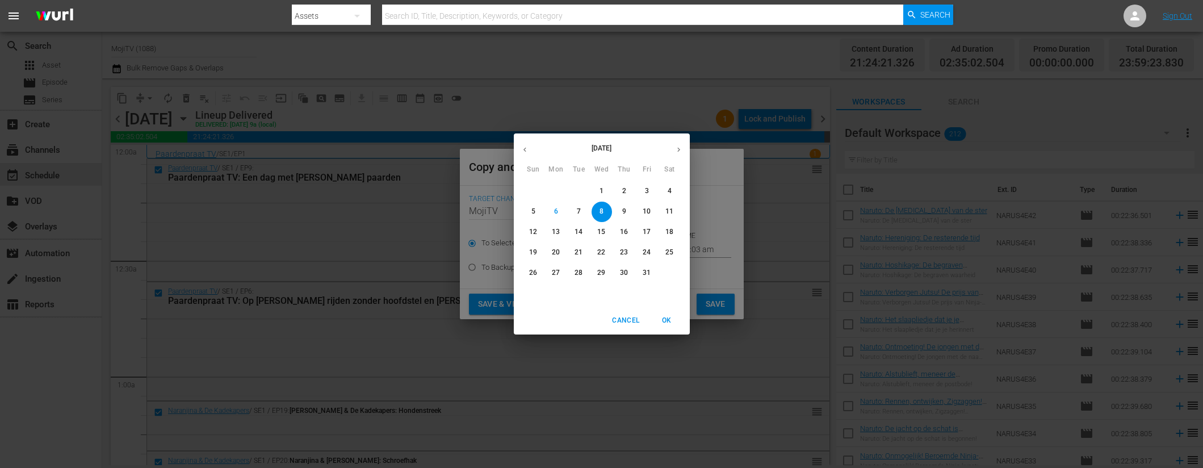
click at [681, 149] on icon "button" at bounding box center [678, 149] width 9 height 9
click at [623, 210] on p "6" at bounding box center [624, 212] width 4 height 10
type input "Nov 6th 2025"
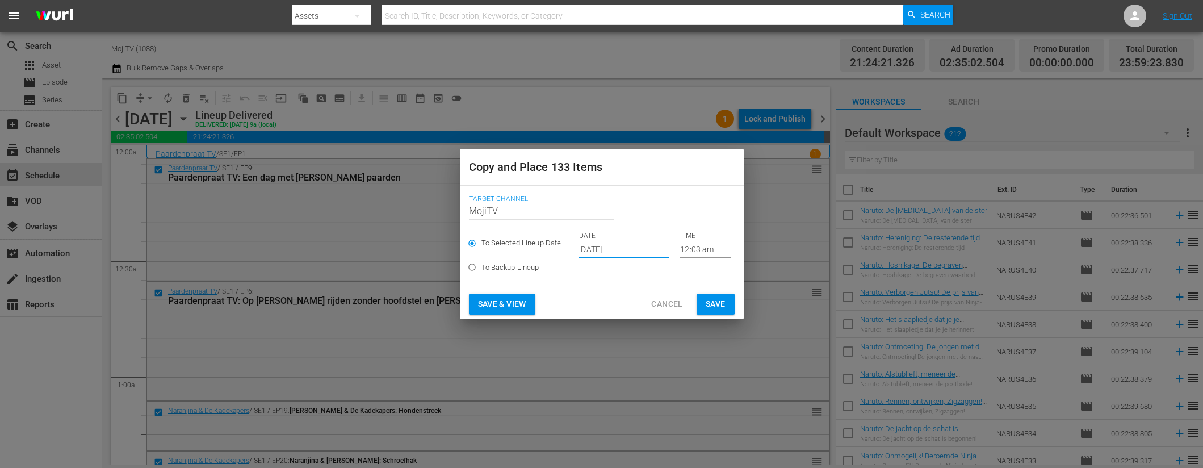
click at [522, 303] on span "Save & View" at bounding box center [502, 304] width 48 height 14
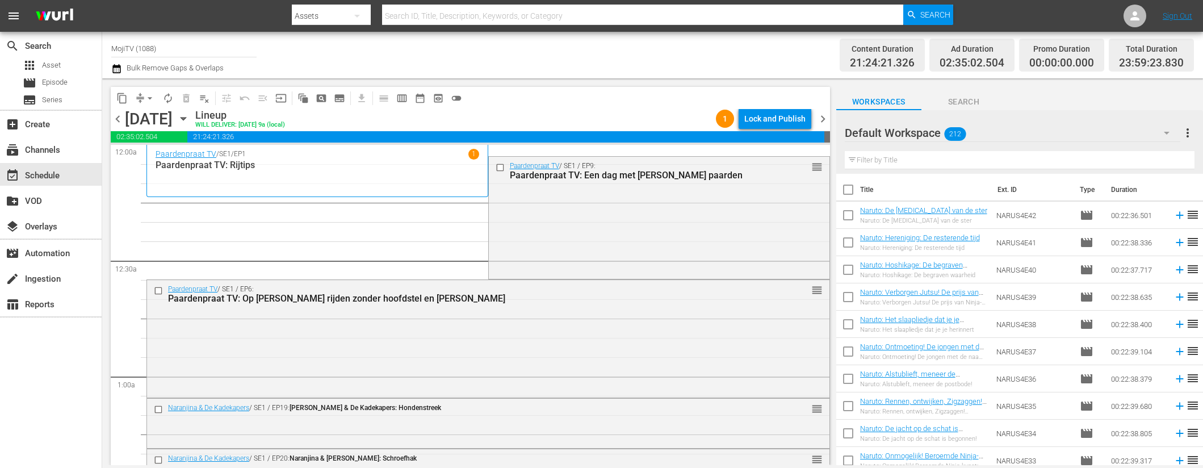
click at [139, 97] on span "compress" at bounding box center [140, 98] width 11 height 11
click at [150, 86] on div "content_copy compress arrow_drop_down autorenew_outlined delete_forever_outline…" at bounding box center [467, 271] width 731 height 387
click at [149, 95] on span "arrow_drop_down" at bounding box center [149, 98] width 11 height 11
click at [166, 154] on li "Align to End of Previous Day" at bounding box center [150, 158] width 119 height 19
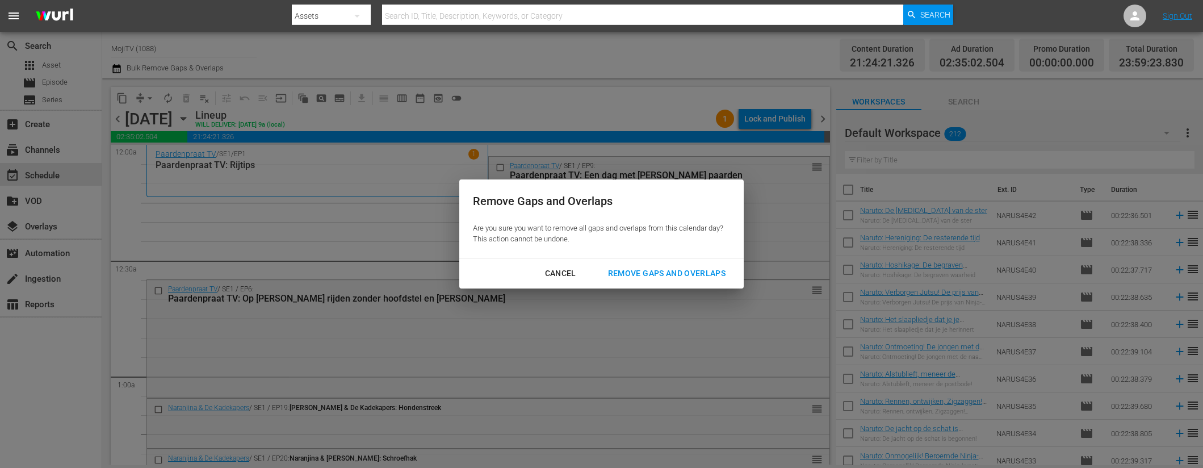
click at [720, 270] on div "Remove Gaps and Overlaps" at bounding box center [667, 273] width 136 height 14
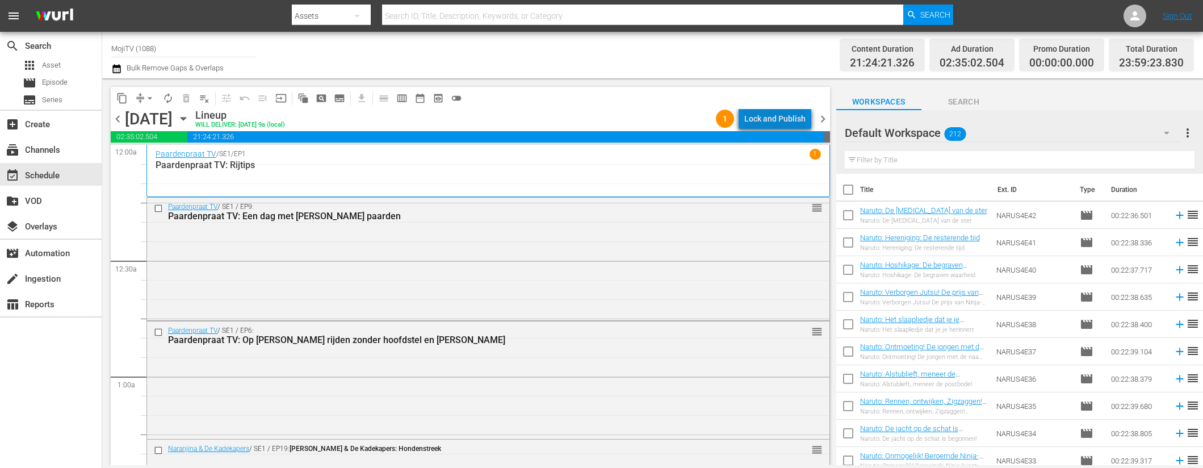
click at [780, 123] on div "Lock and Publish" at bounding box center [774, 118] width 61 height 20
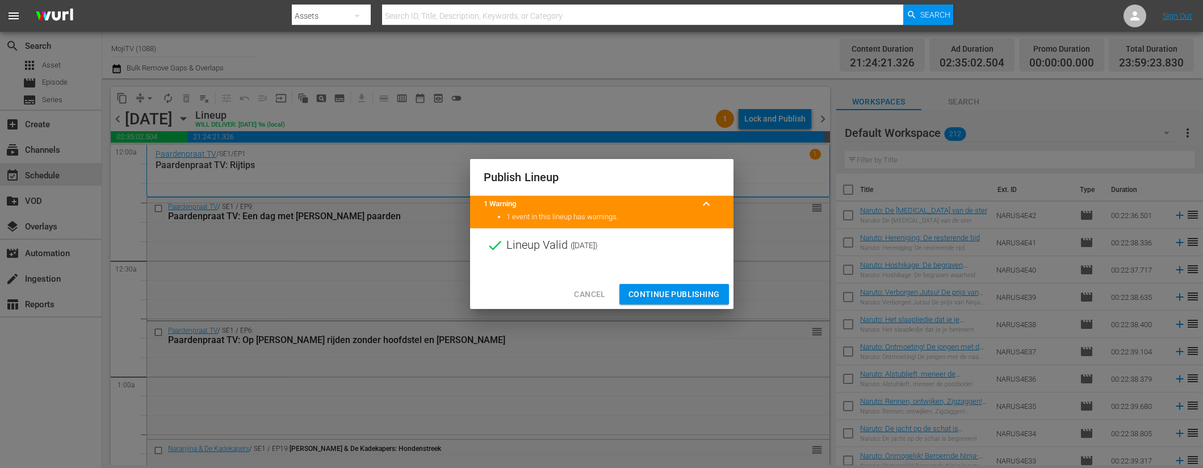
drag, startPoint x: 672, startPoint y: 291, endPoint x: 567, endPoint y: 158, distance: 169.3
click at [671, 291] on span "Continue Publishing" at bounding box center [673, 294] width 91 height 14
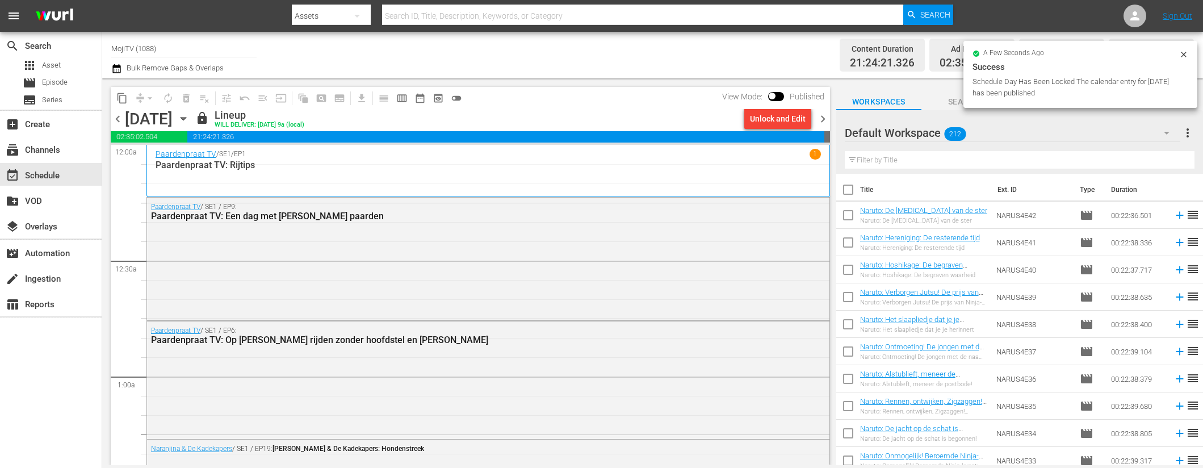
click at [821, 118] on span "chevron_right" at bounding box center [823, 119] width 14 height 14
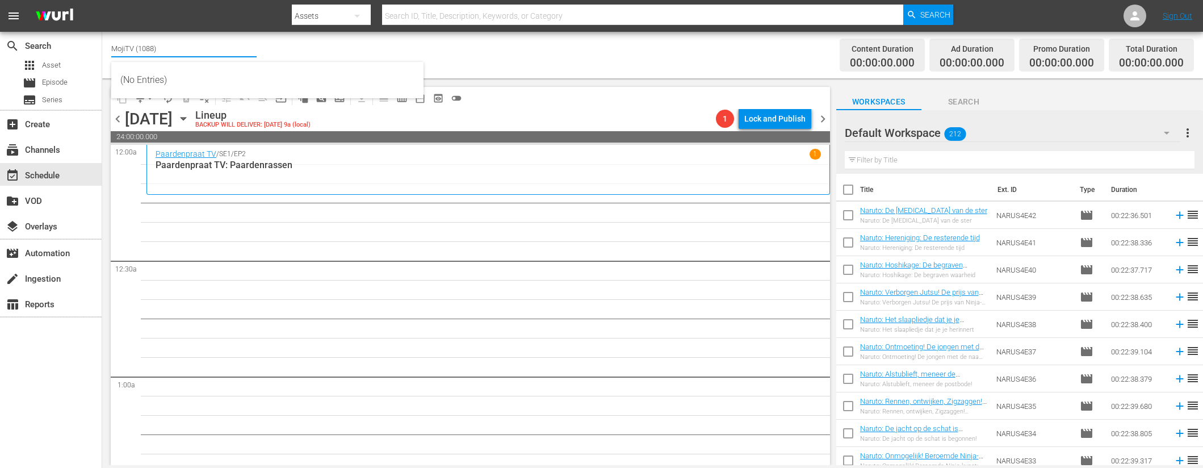
click at [173, 53] on input "MojiTV (1088)" at bounding box center [183, 48] width 145 height 27
click at [172, 53] on input "MojiTV (1088)" at bounding box center [183, 48] width 145 height 27
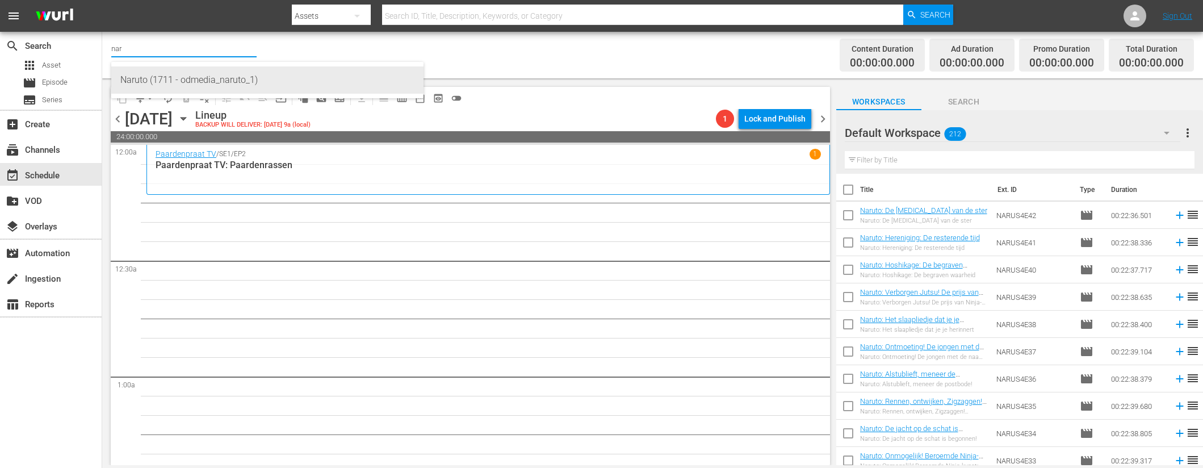
click at [211, 84] on div "Naruto (1711 - odmedia_naruto_1)" at bounding box center [267, 79] width 294 height 27
type input "Naruto (1711 - odmedia_naruto_1)"
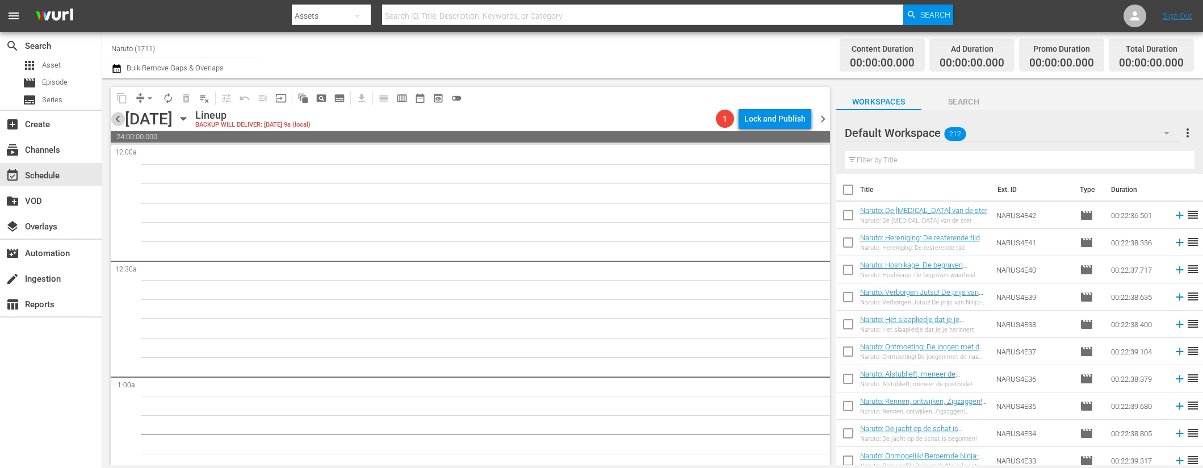
click at [119, 119] on span "chevron_left" at bounding box center [118, 119] width 14 height 14
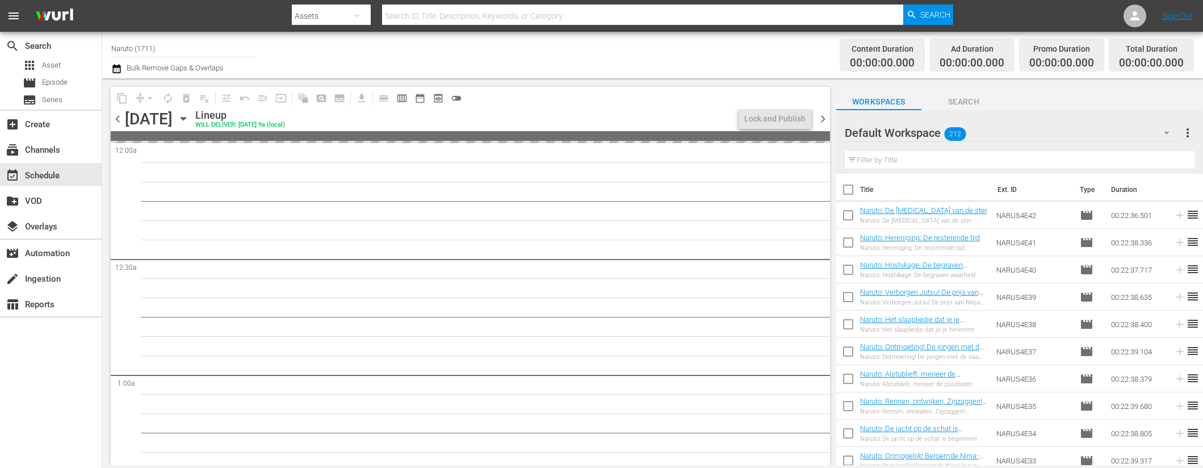
click at [120, 119] on span "chevron_left" at bounding box center [118, 119] width 14 height 14
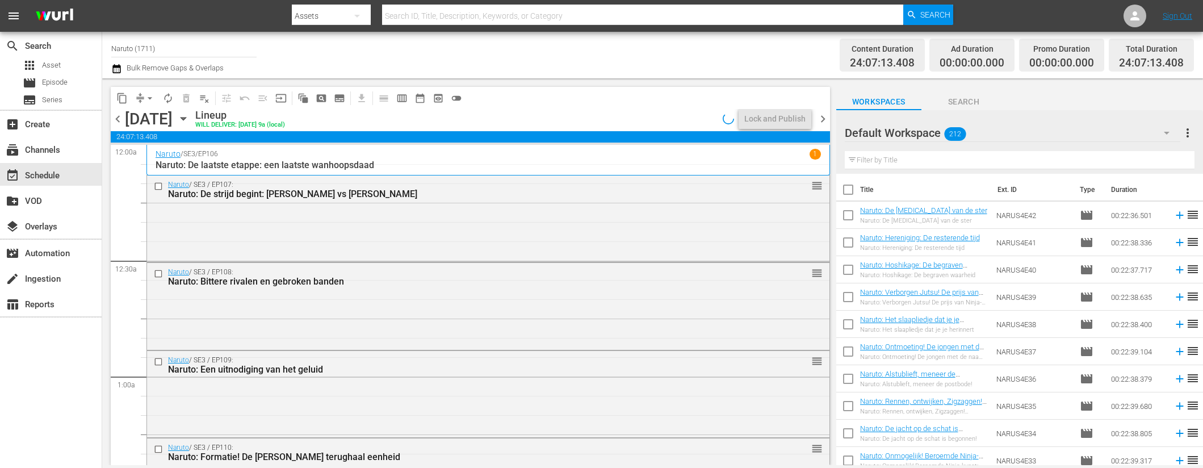
click at [120, 119] on span "chevron_left" at bounding box center [118, 119] width 14 height 14
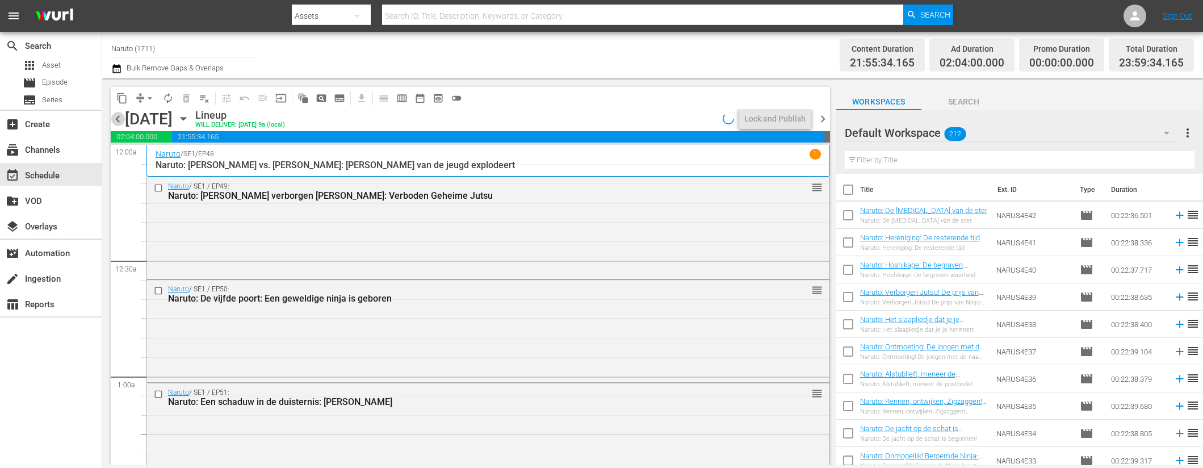
click at [120, 119] on span "chevron_left" at bounding box center [118, 119] width 14 height 14
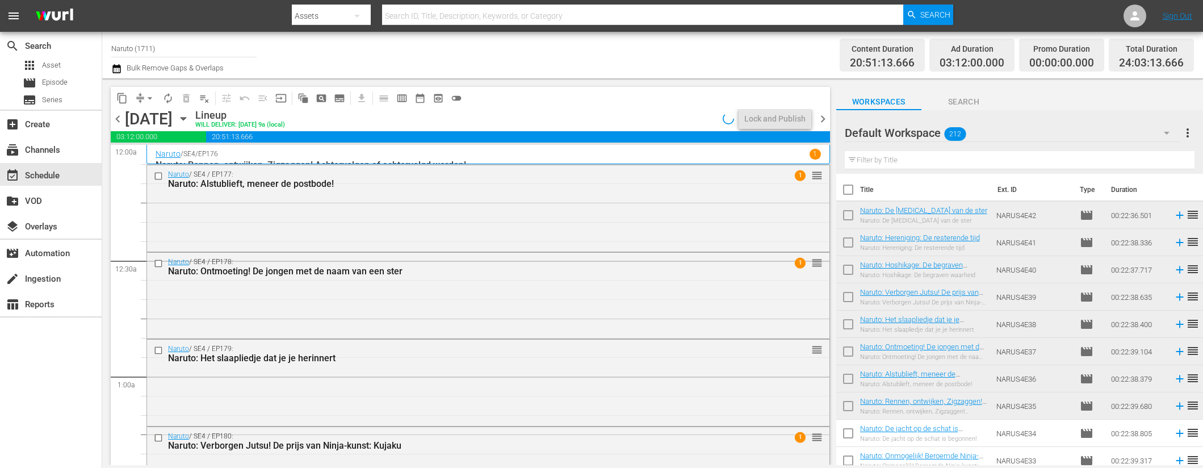
click at [120, 119] on span "chevron_left" at bounding box center [118, 119] width 14 height 14
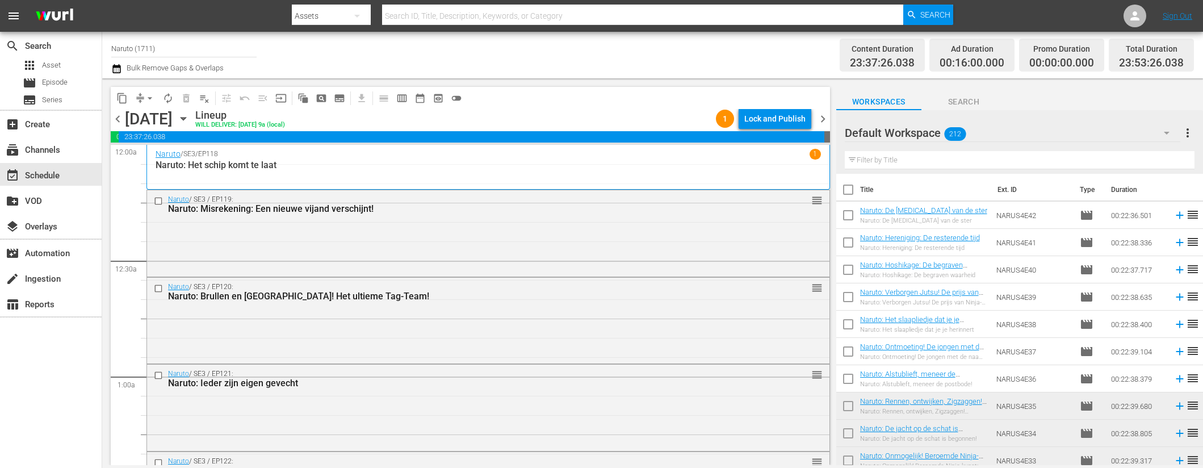
click at [114, 116] on span "chevron_left" at bounding box center [118, 119] width 14 height 14
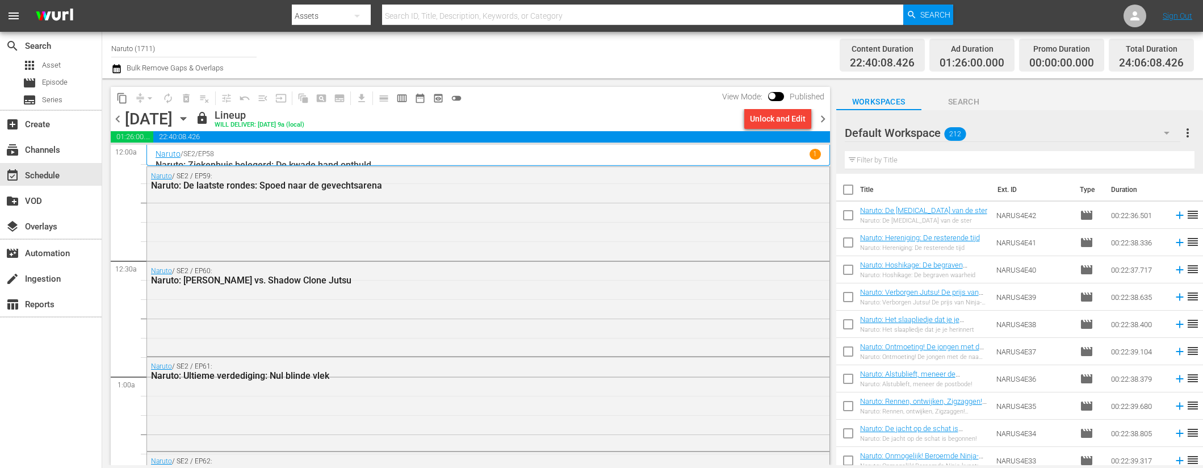
click at [820, 116] on span "chevron_right" at bounding box center [823, 119] width 14 height 14
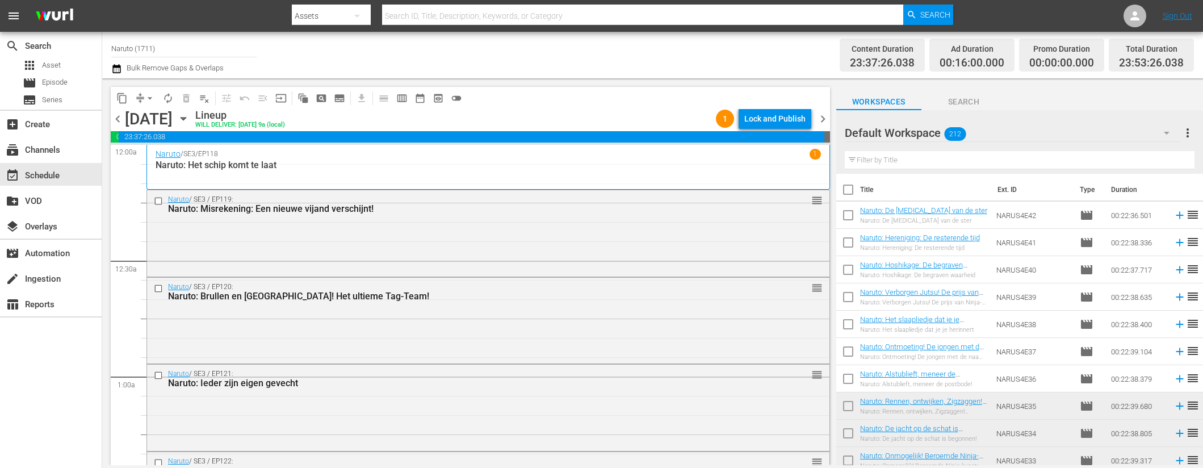
click at [764, 122] on div "Lock and Publish" at bounding box center [774, 118] width 61 height 20
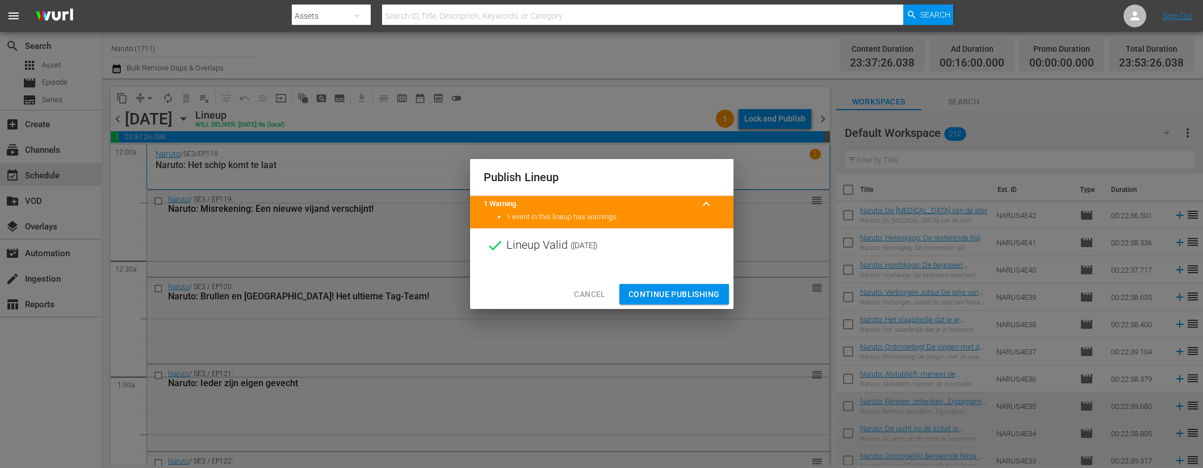
click at [660, 291] on span "Continue Publishing" at bounding box center [673, 294] width 91 height 14
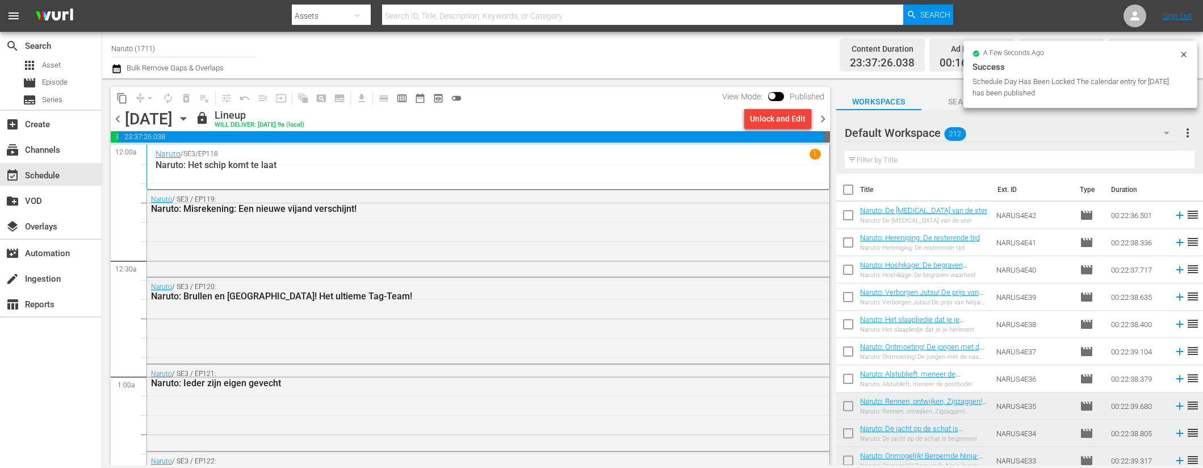
click at [823, 115] on span "chevron_right" at bounding box center [823, 119] width 14 height 14
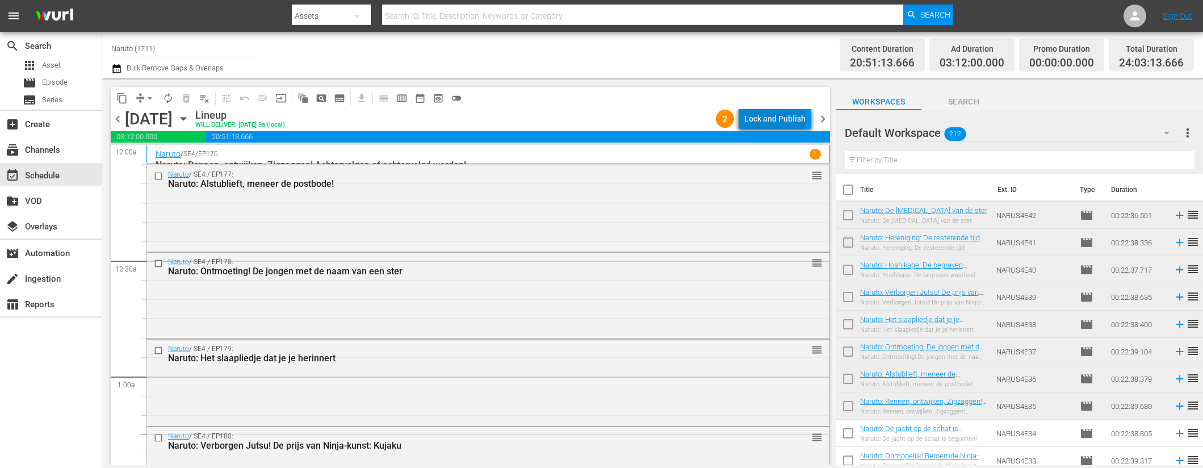
click at [777, 123] on div "Lock and Publish" at bounding box center [774, 118] width 61 height 20
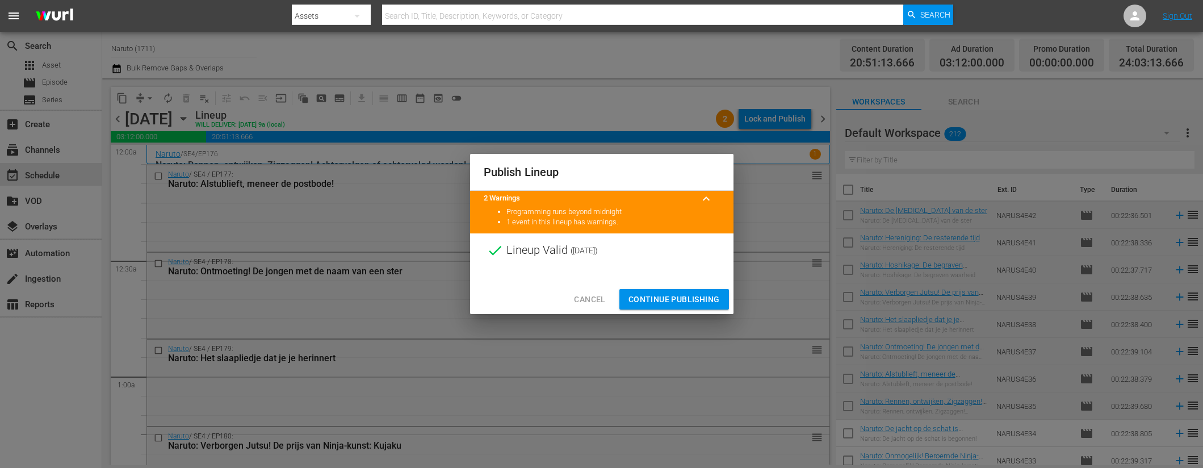
click at [670, 297] on span "Continue Publishing" at bounding box center [673, 299] width 91 height 14
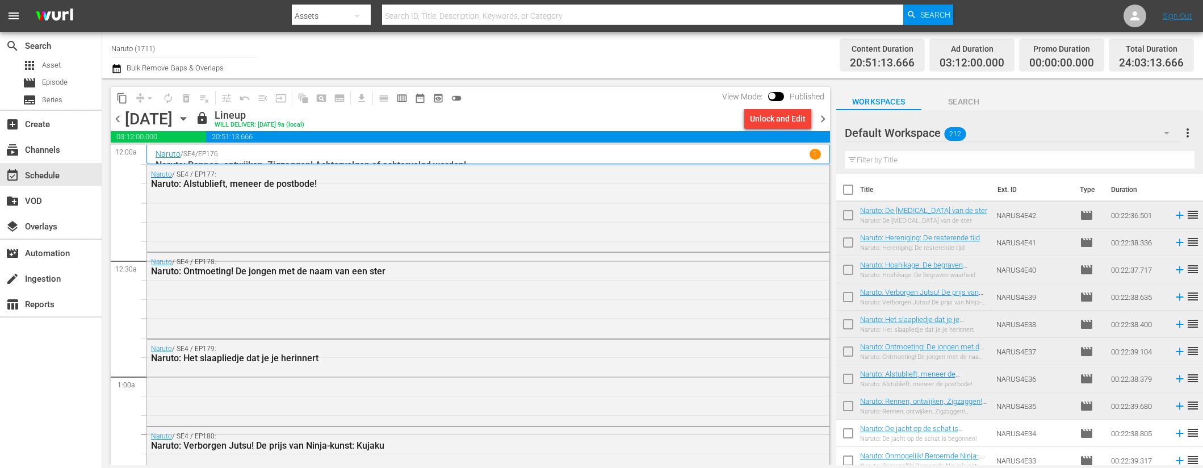
click at [823, 121] on span "chevron_right" at bounding box center [823, 119] width 14 height 14
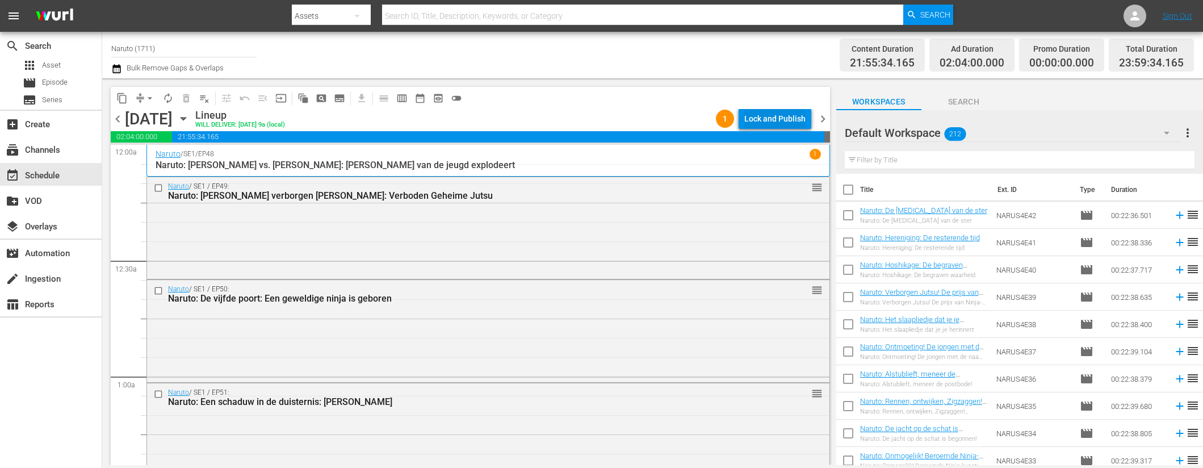
click at [789, 112] on div "Lock and Publish" at bounding box center [774, 118] width 61 height 20
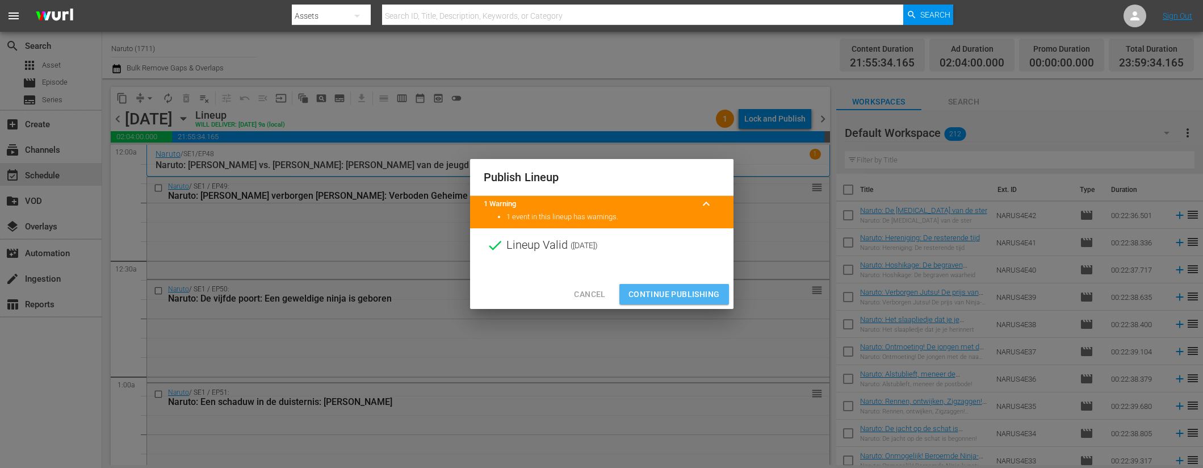
click at [667, 292] on span "Continue Publishing" at bounding box center [673, 294] width 91 height 14
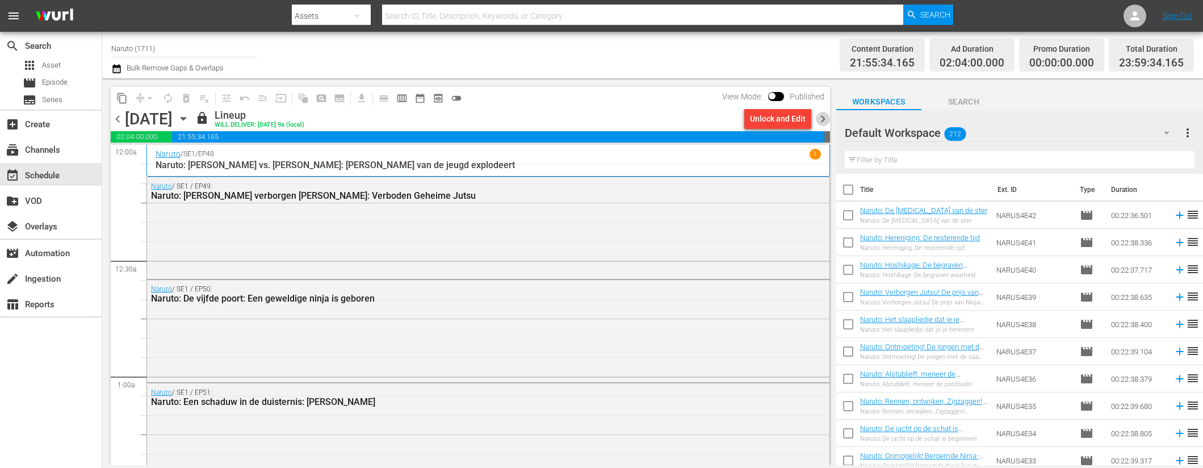
click at [824, 117] on span "chevron_right" at bounding box center [823, 119] width 14 height 14
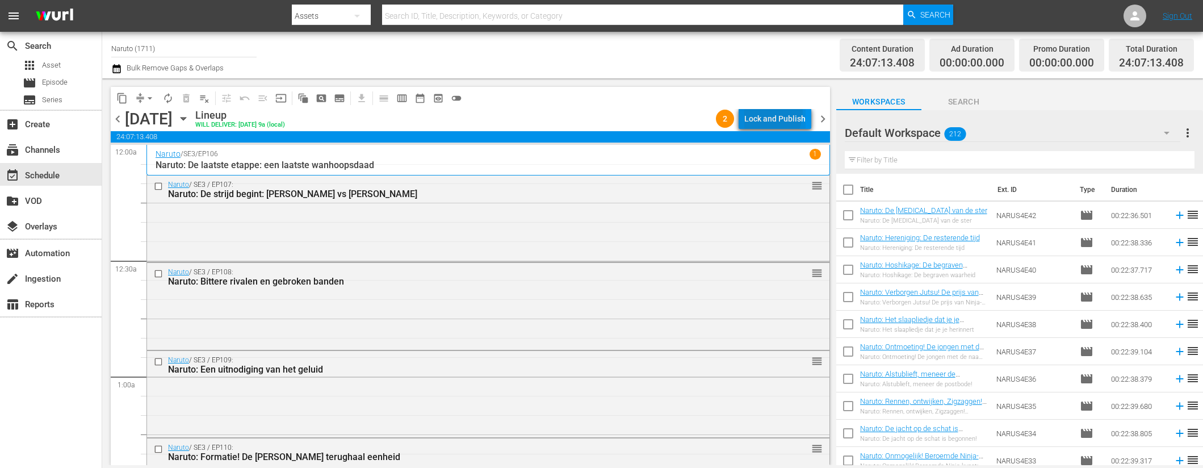
click at [757, 110] on div "Lock and Publish" at bounding box center [774, 118] width 61 height 20
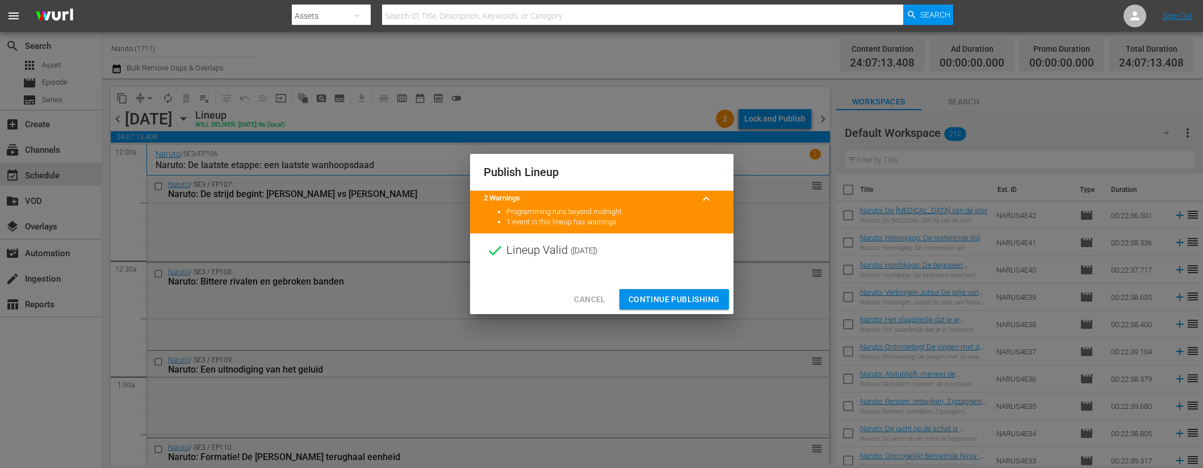
click at [643, 303] on span "Continue Publishing" at bounding box center [673, 299] width 91 height 14
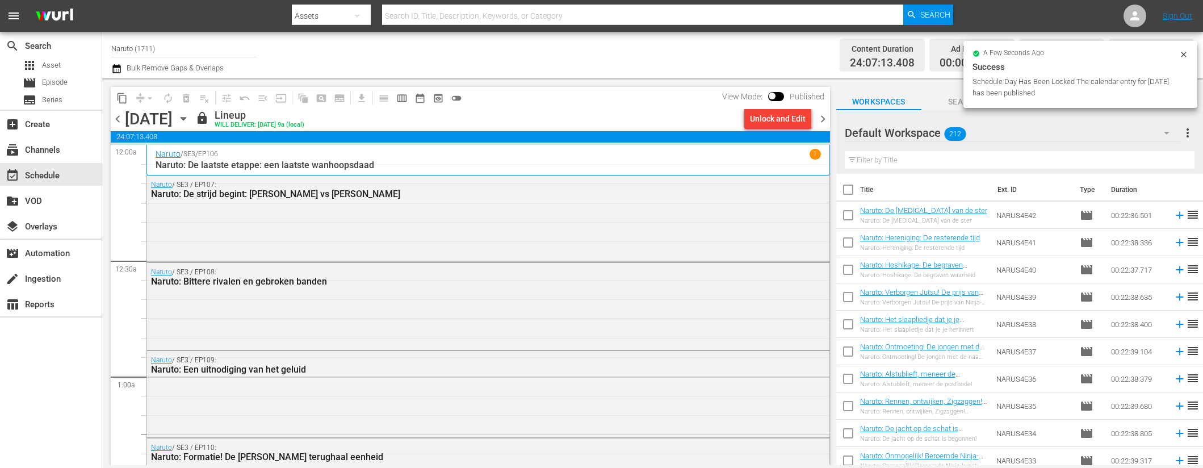
click at [824, 123] on span "chevron_right" at bounding box center [823, 119] width 14 height 14
